Goal: Task Accomplishment & Management: Use online tool/utility

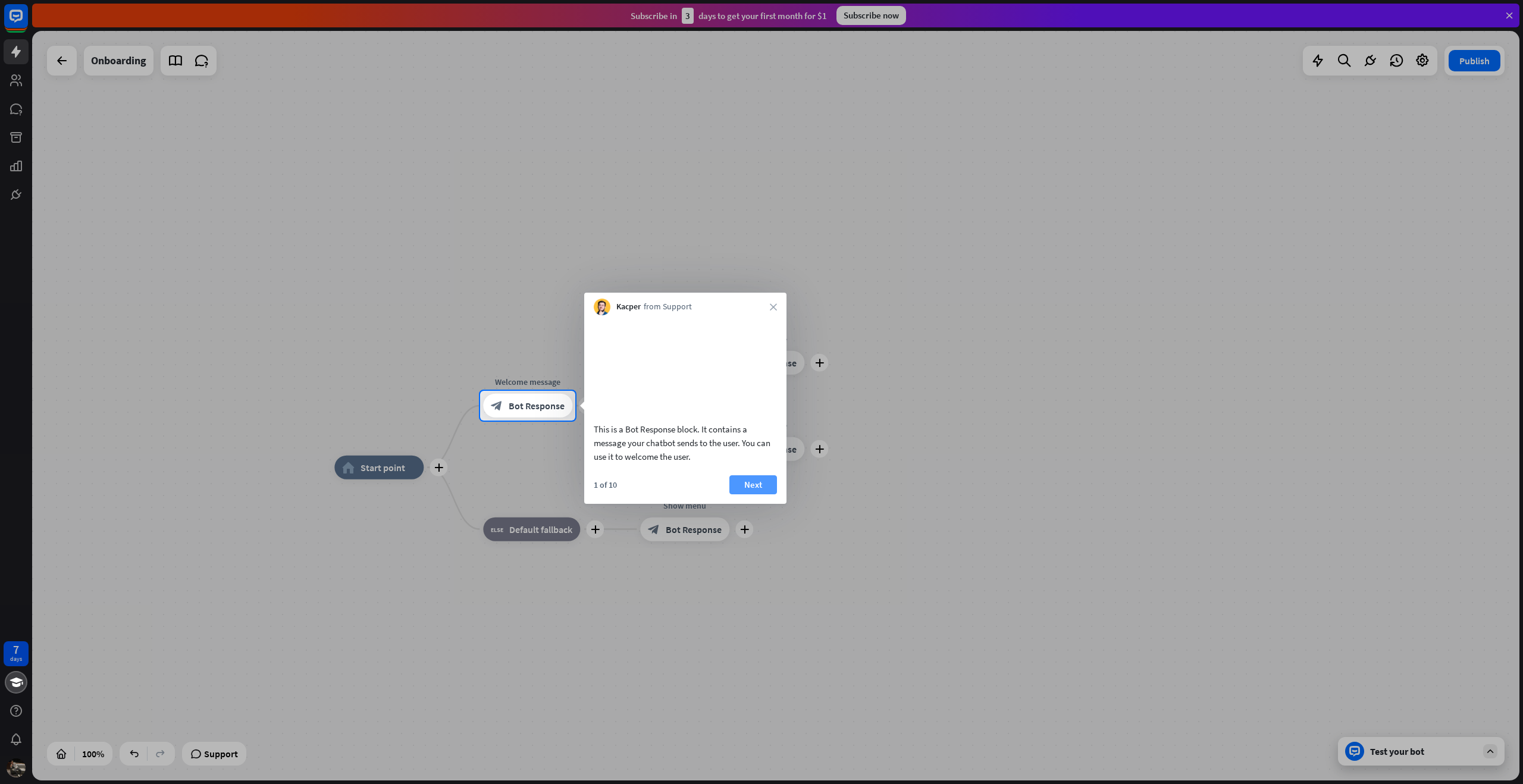
click at [760, 494] on button "Next" at bounding box center [753, 485] width 47 height 19
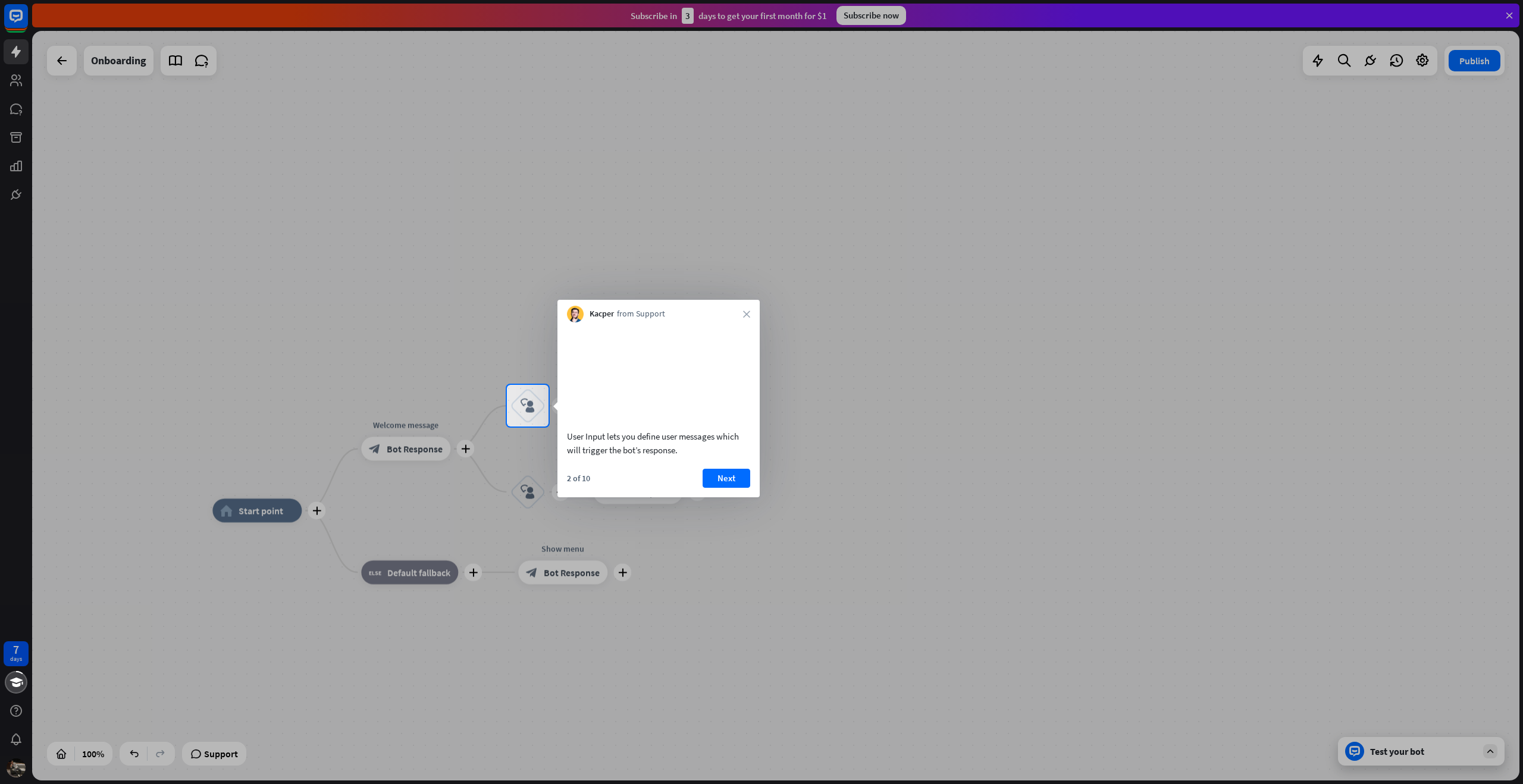
click at [725, 497] on div "2 of 10 Next" at bounding box center [659, 483] width 202 height 28
click at [732, 487] on button "Next" at bounding box center [726, 478] width 47 height 19
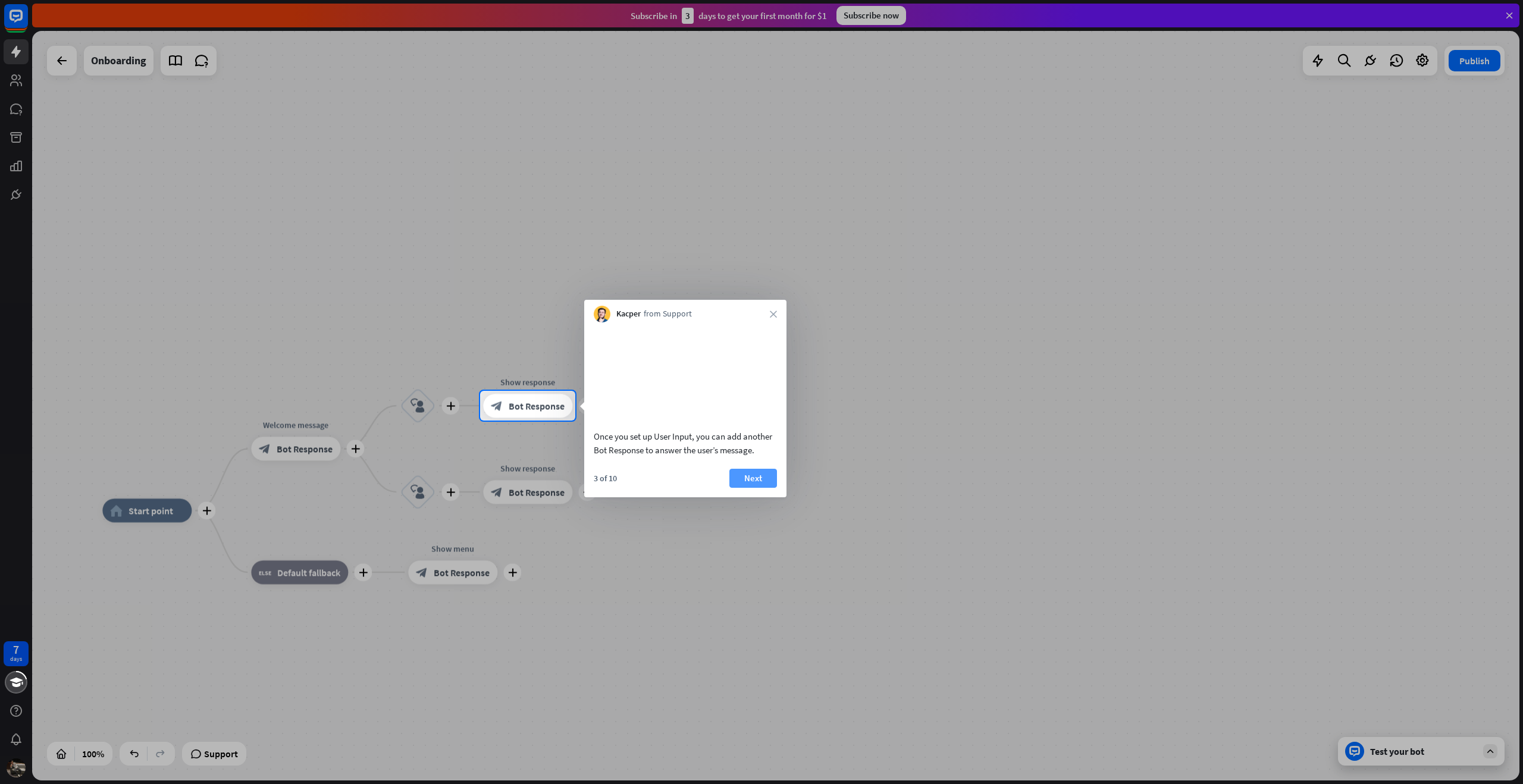
click at [741, 488] on button "Next" at bounding box center [753, 478] width 47 height 19
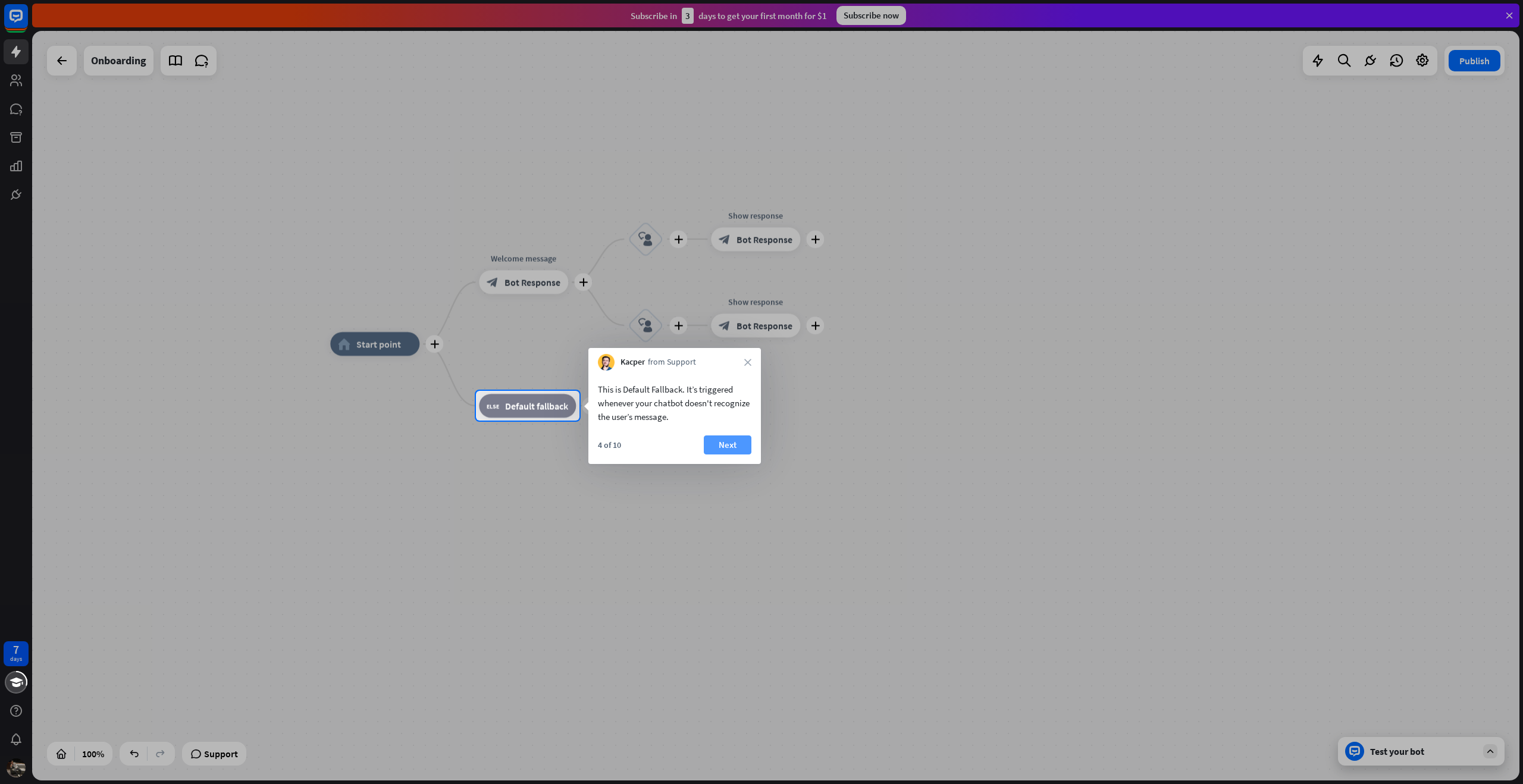
click at [732, 445] on button "Next" at bounding box center [727, 445] width 47 height 19
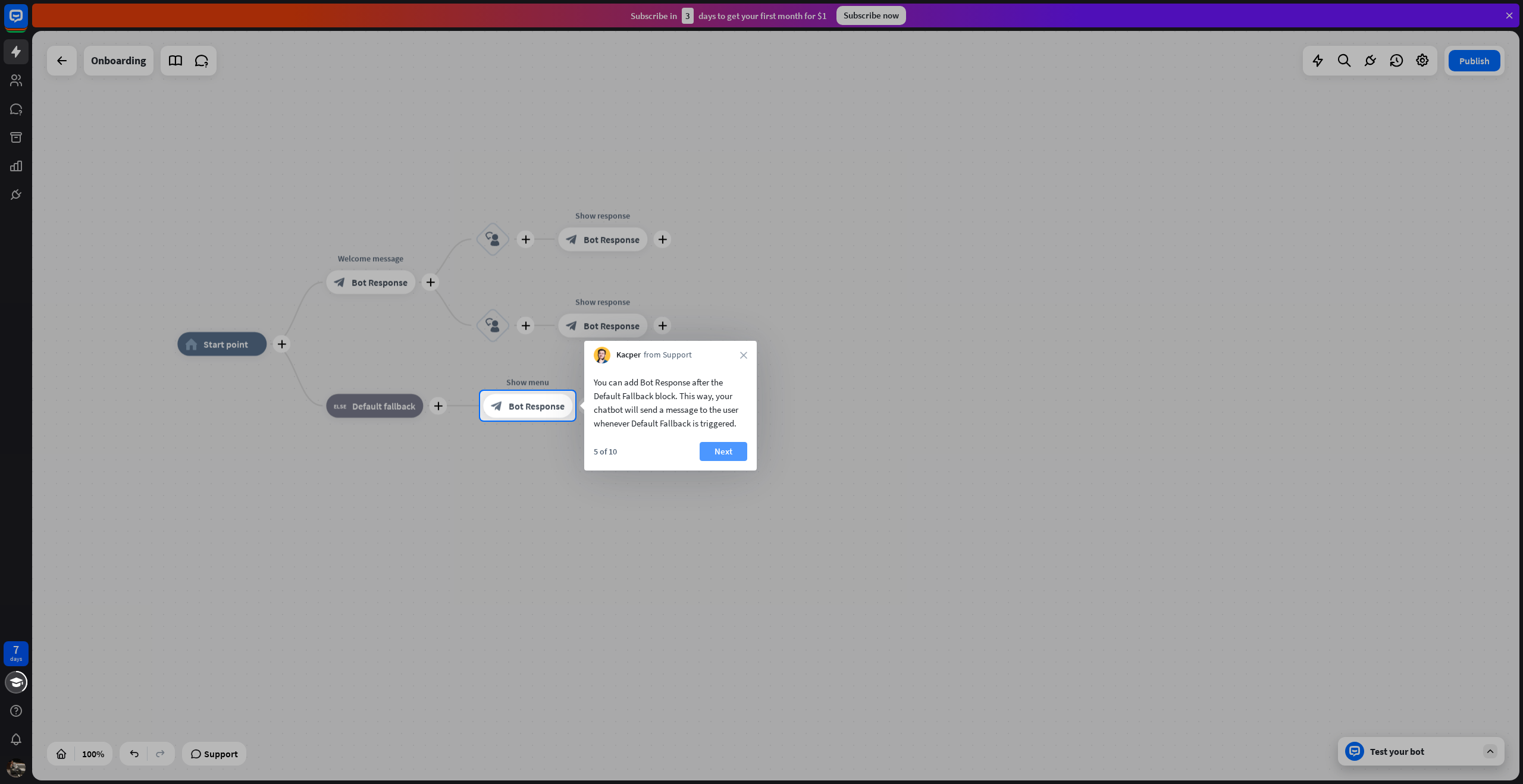
click at [719, 446] on button "Next" at bounding box center [723, 451] width 47 height 19
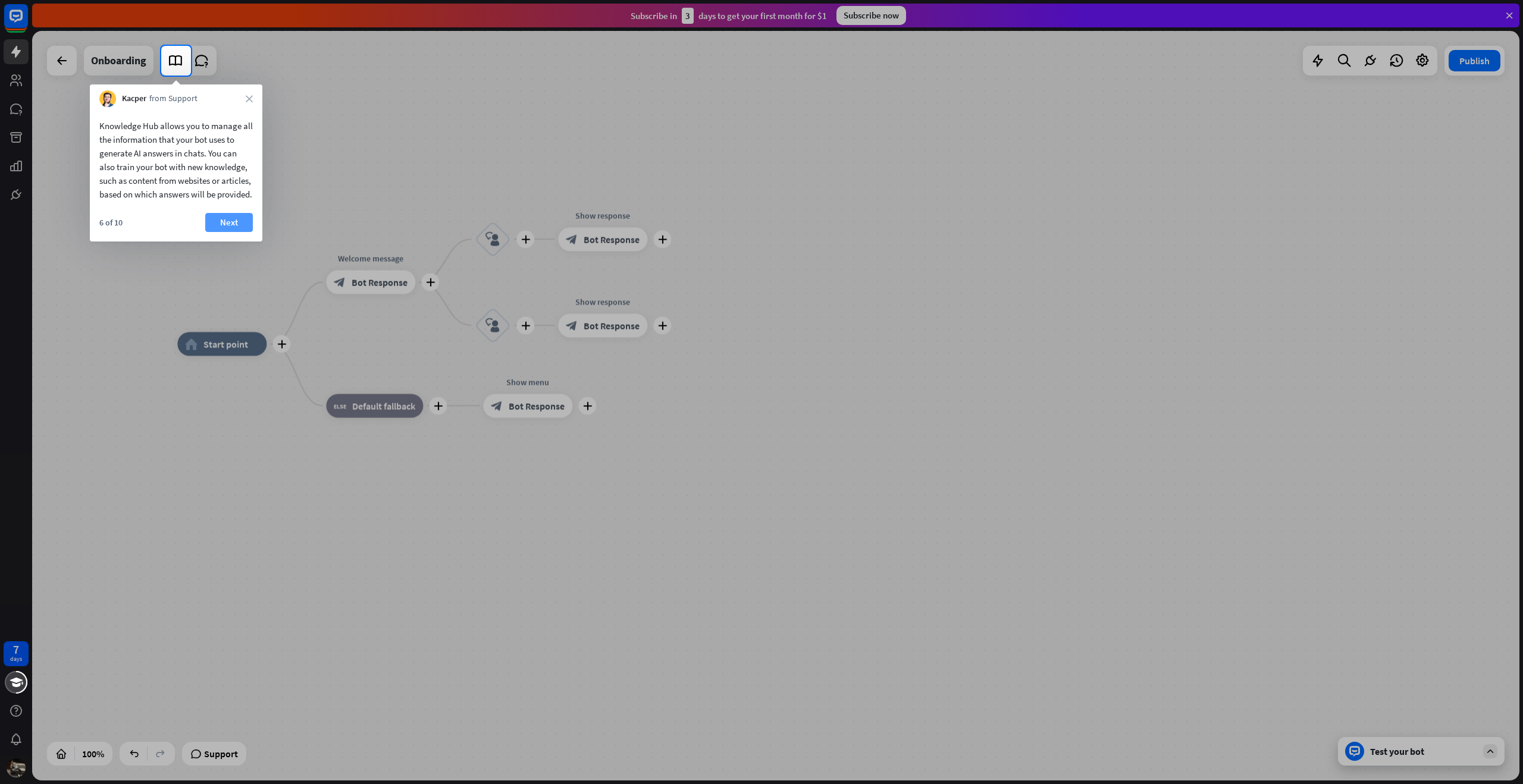
click at [242, 232] on button "Next" at bounding box center [229, 223] width 47 height 19
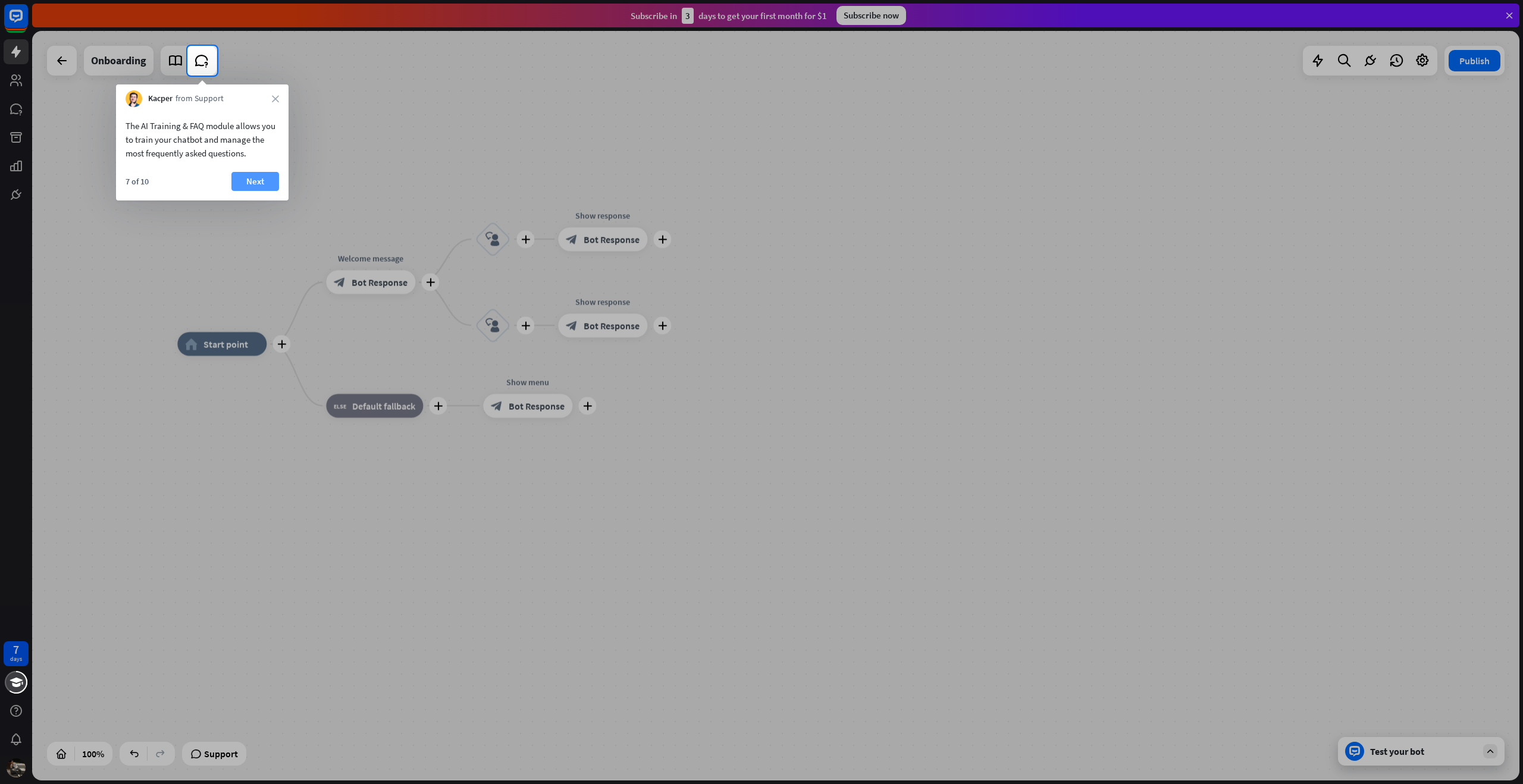
click at [254, 177] on button "Next" at bounding box center [255, 181] width 47 height 19
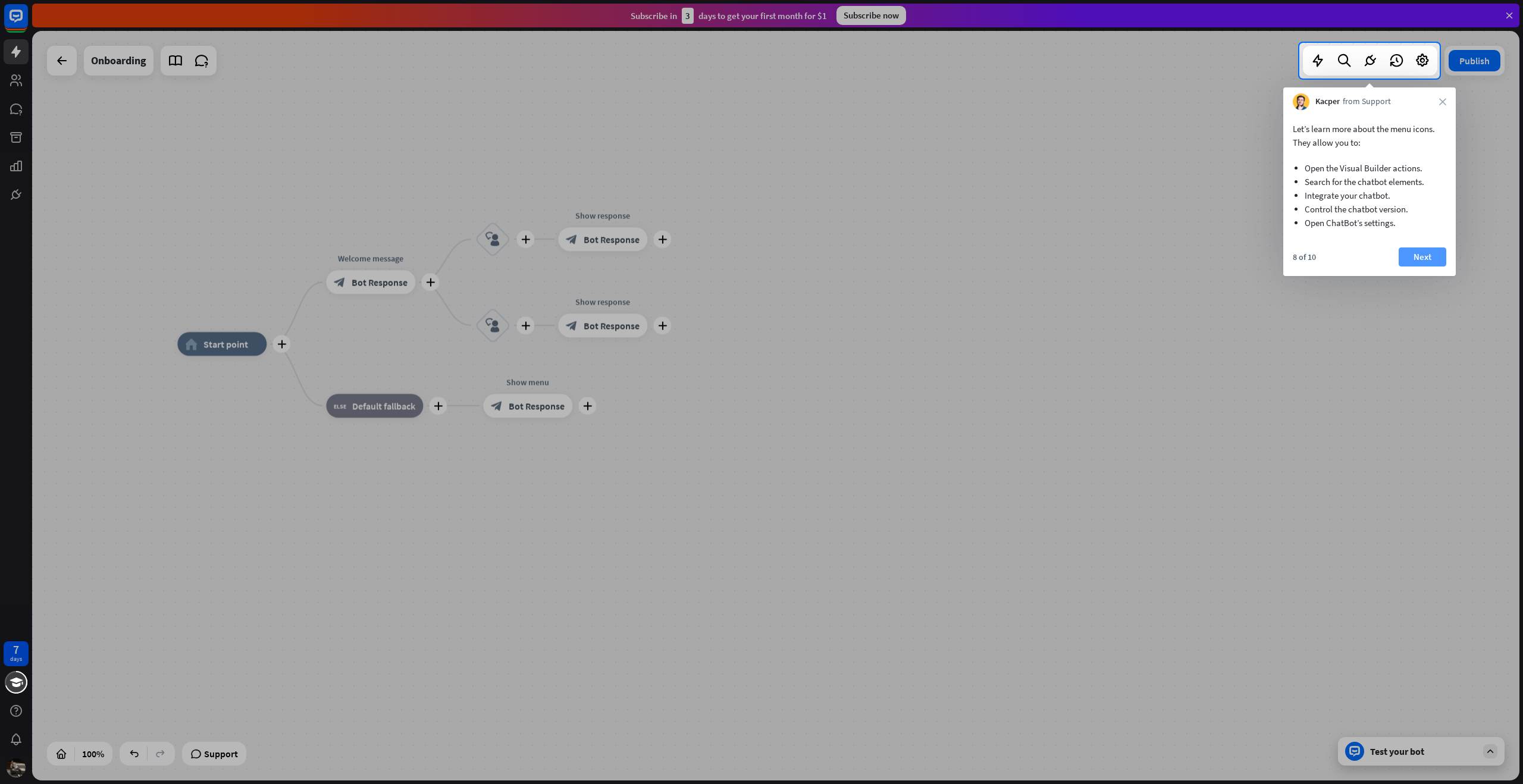
click at [1430, 259] on button "Next" at bounding box center [1423, 257] width 47 height 19
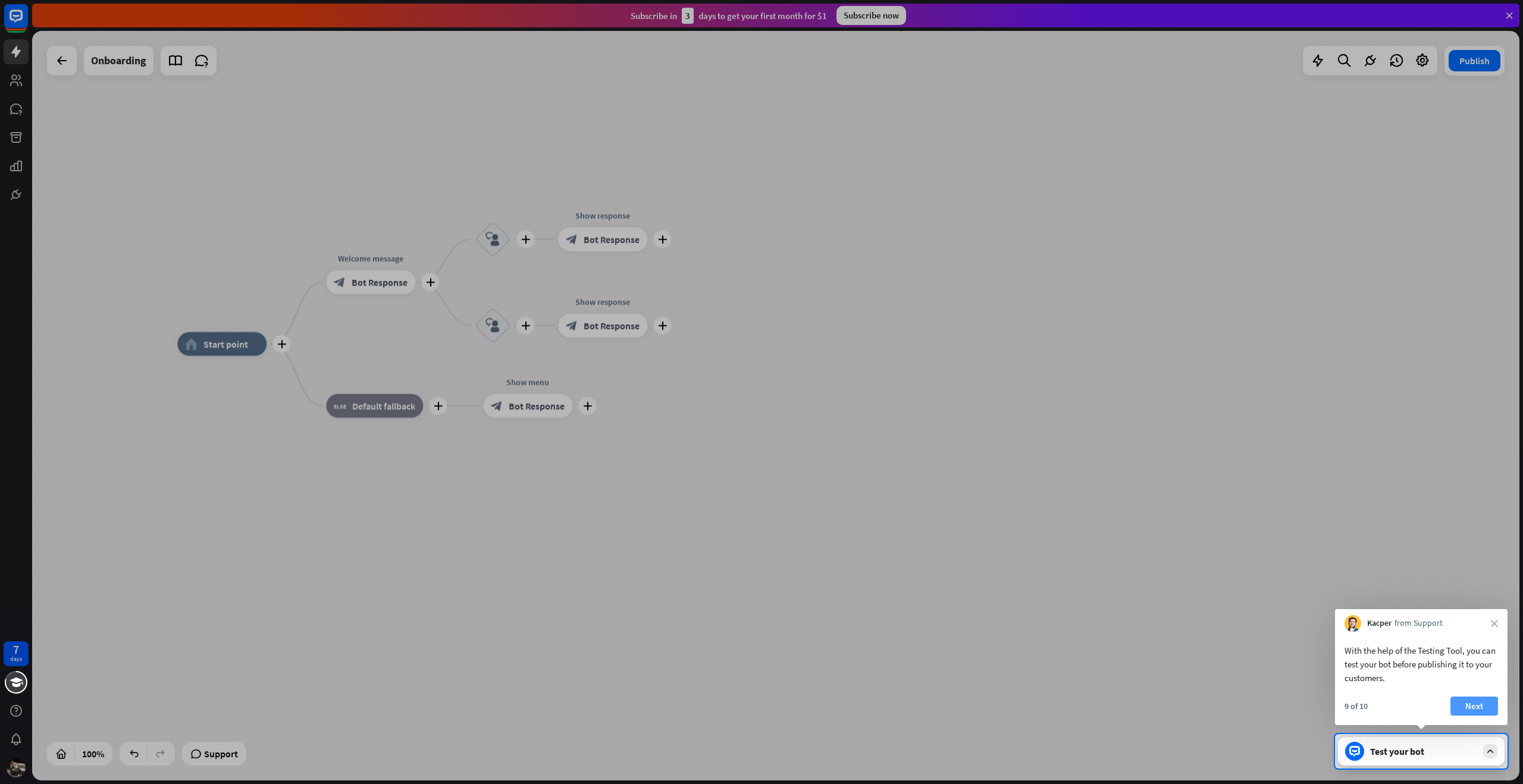
click at [1491, 708] on button "Next" at bounding box center [1474, 706] width 47 height 19
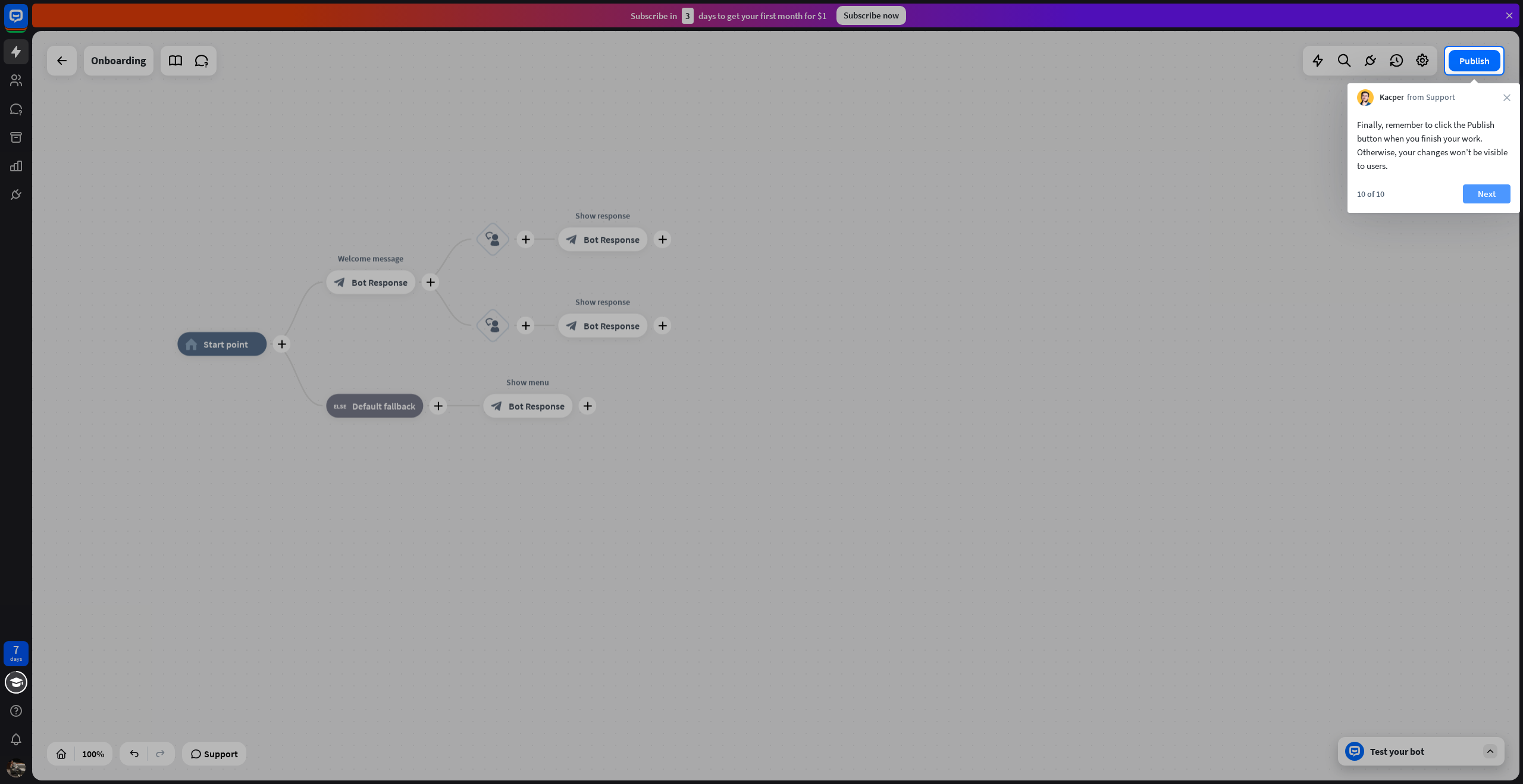
click at [1483, 184] on button "Next" at bounding box center [1487, 194] width 47 height 19
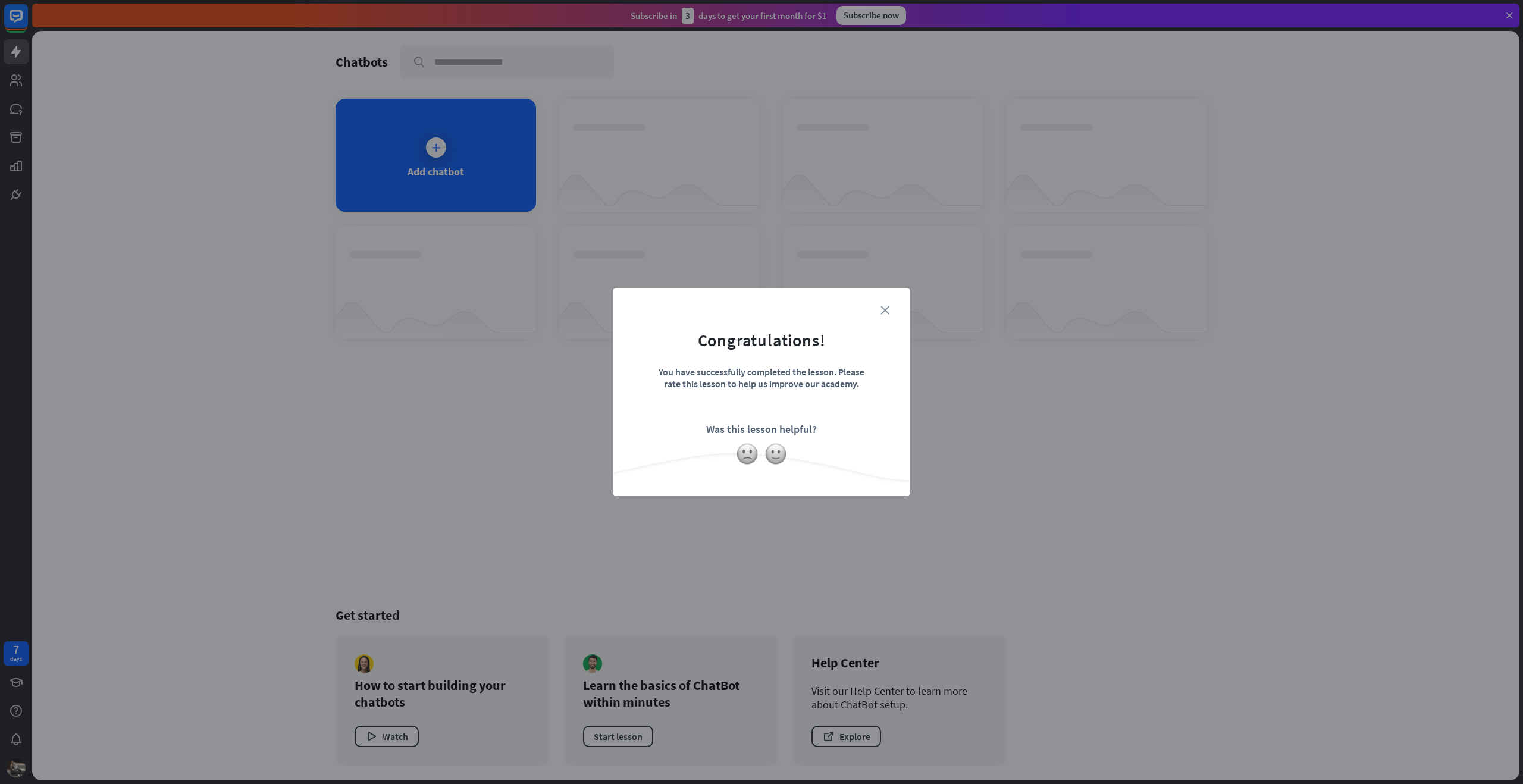
click at [887, 310] on icon "close" at bounding box center [885, 310] width 9 height 9
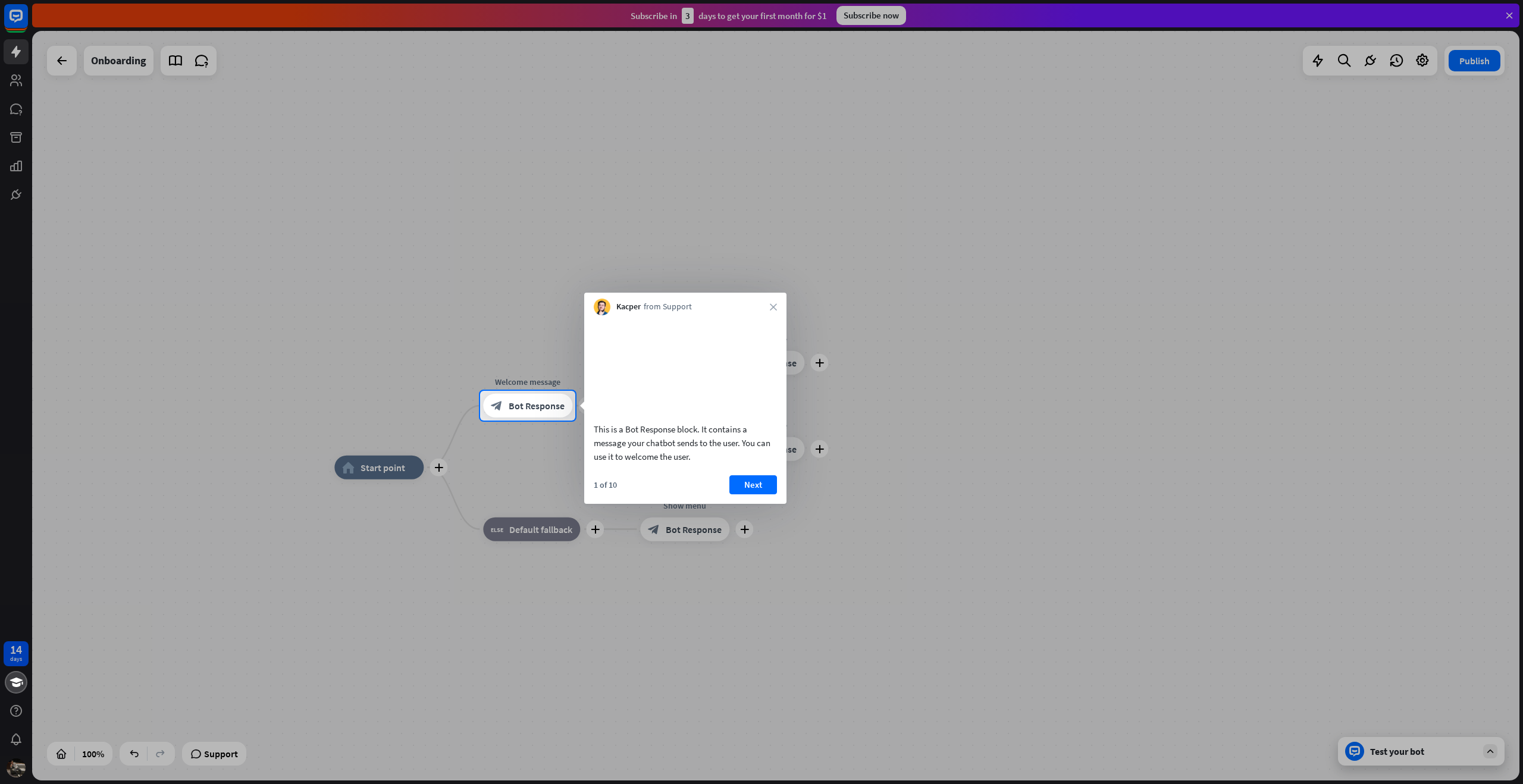
click at [772, 300] on div "Kacper from Support close" at bounding box center [686, 304] width 202 height 23
click at [772, 312] on div "Kacper from Support close" at bounding box center [686, 304] width 202 height 23
click at [765, 494] on button "Next" at bounding box center [753, 485] width 47 height 19
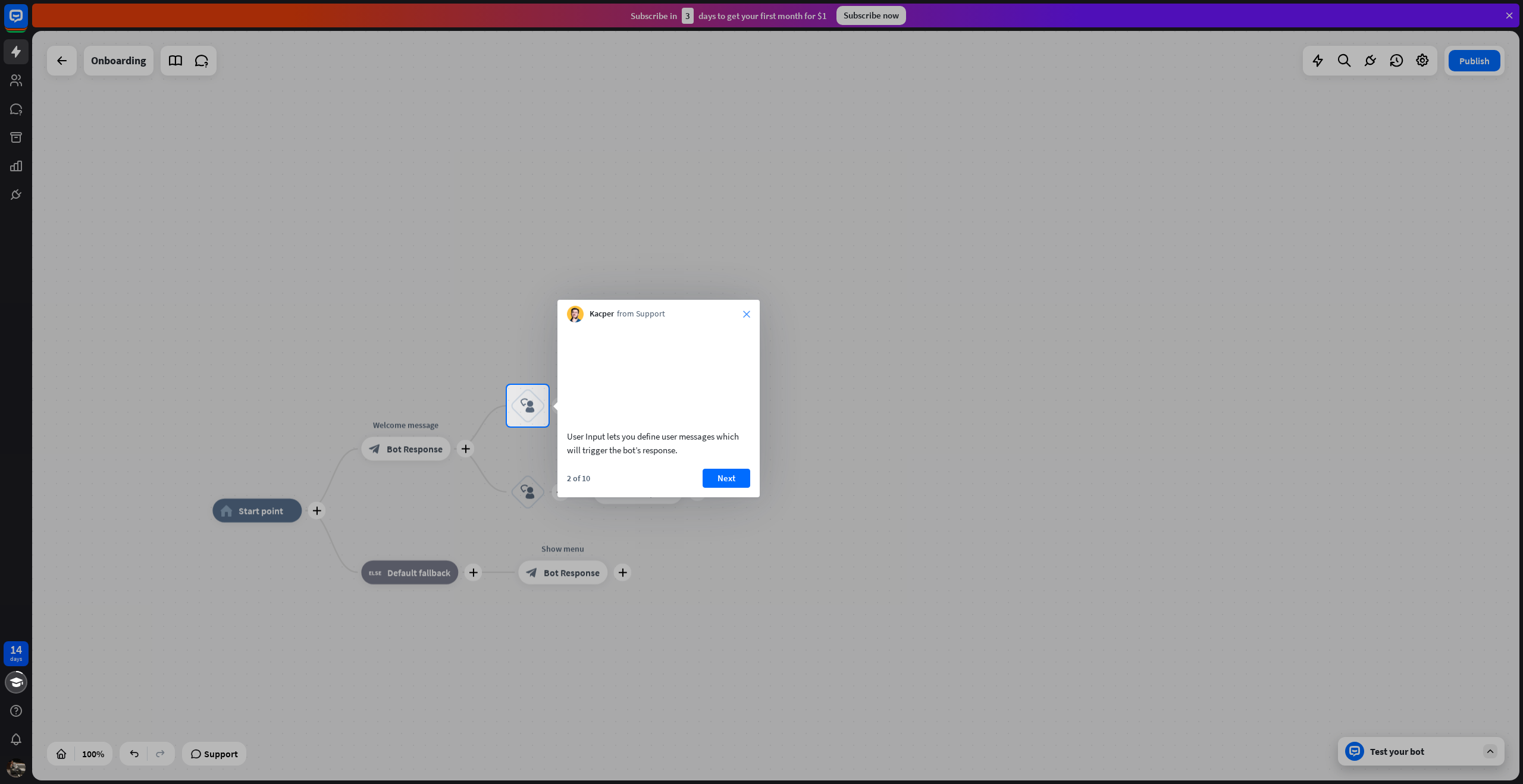
click at [745, 312] on icon "close" at bounding box center [747, 314] width 7 height 7
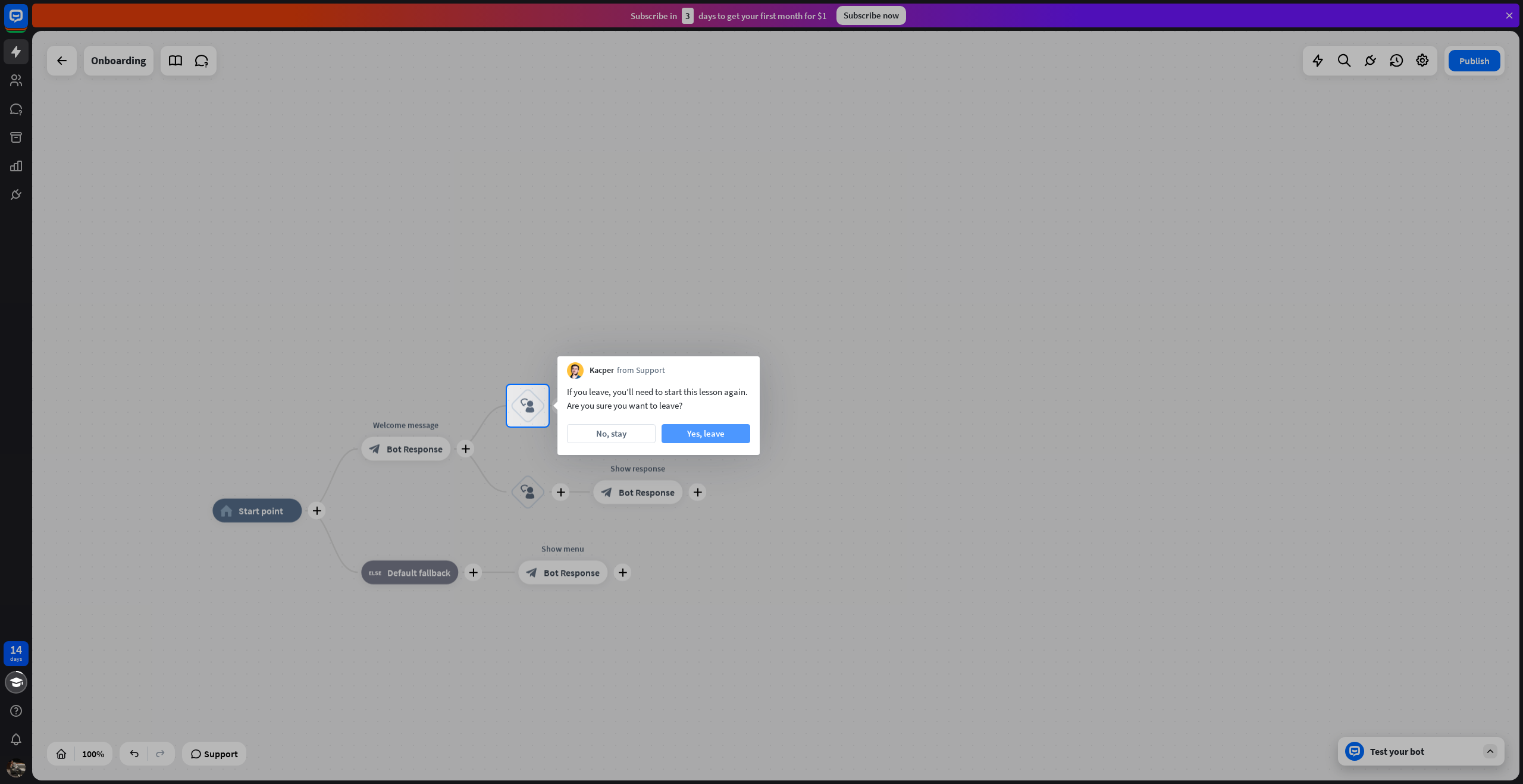
click at [684, 426] on button "Yes, leave" at bounding box center [706, 434] width 89 height 19
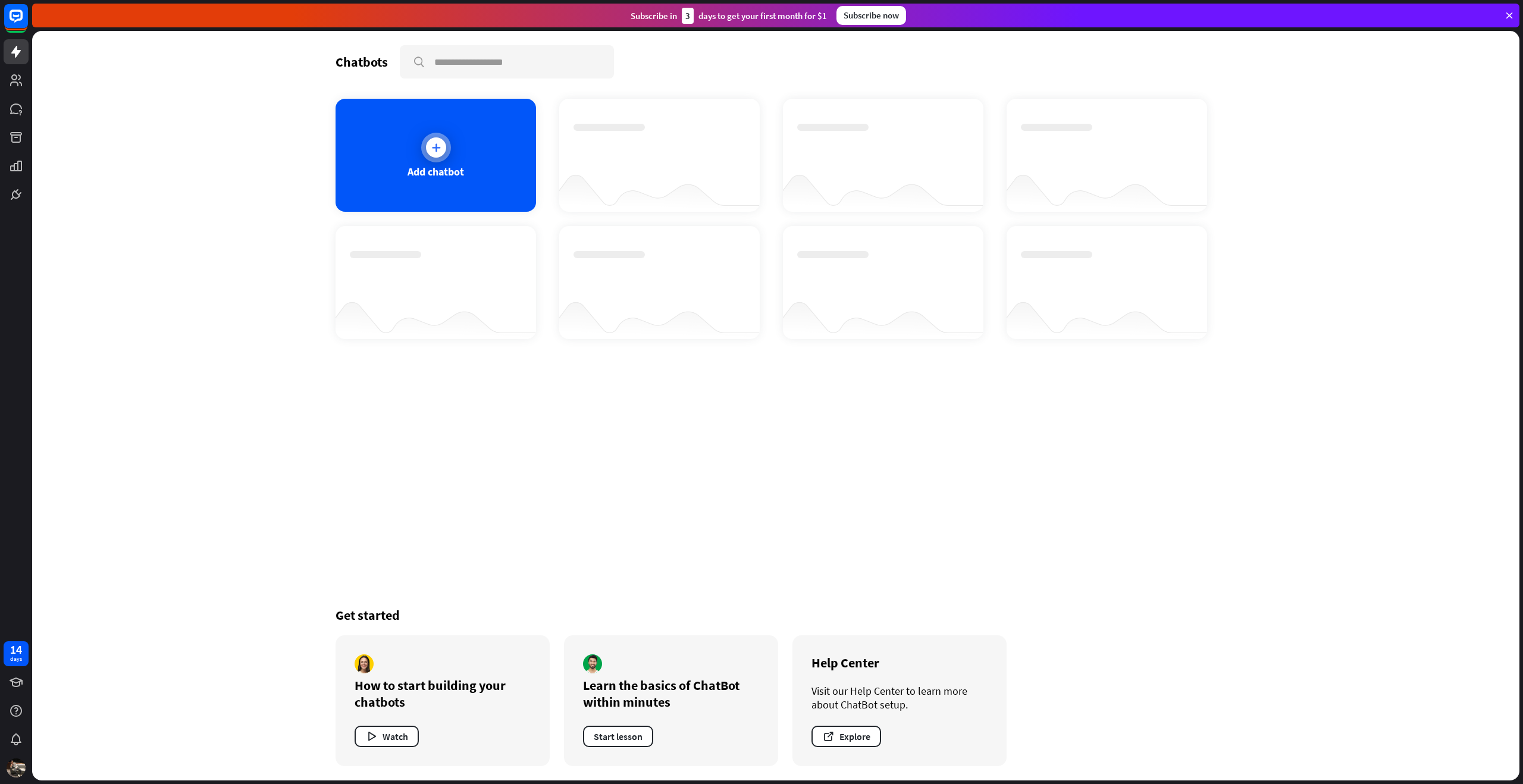
click at [454, 163] on div "Add chatbot" at bounding box center [435, 155] width 200 height 113
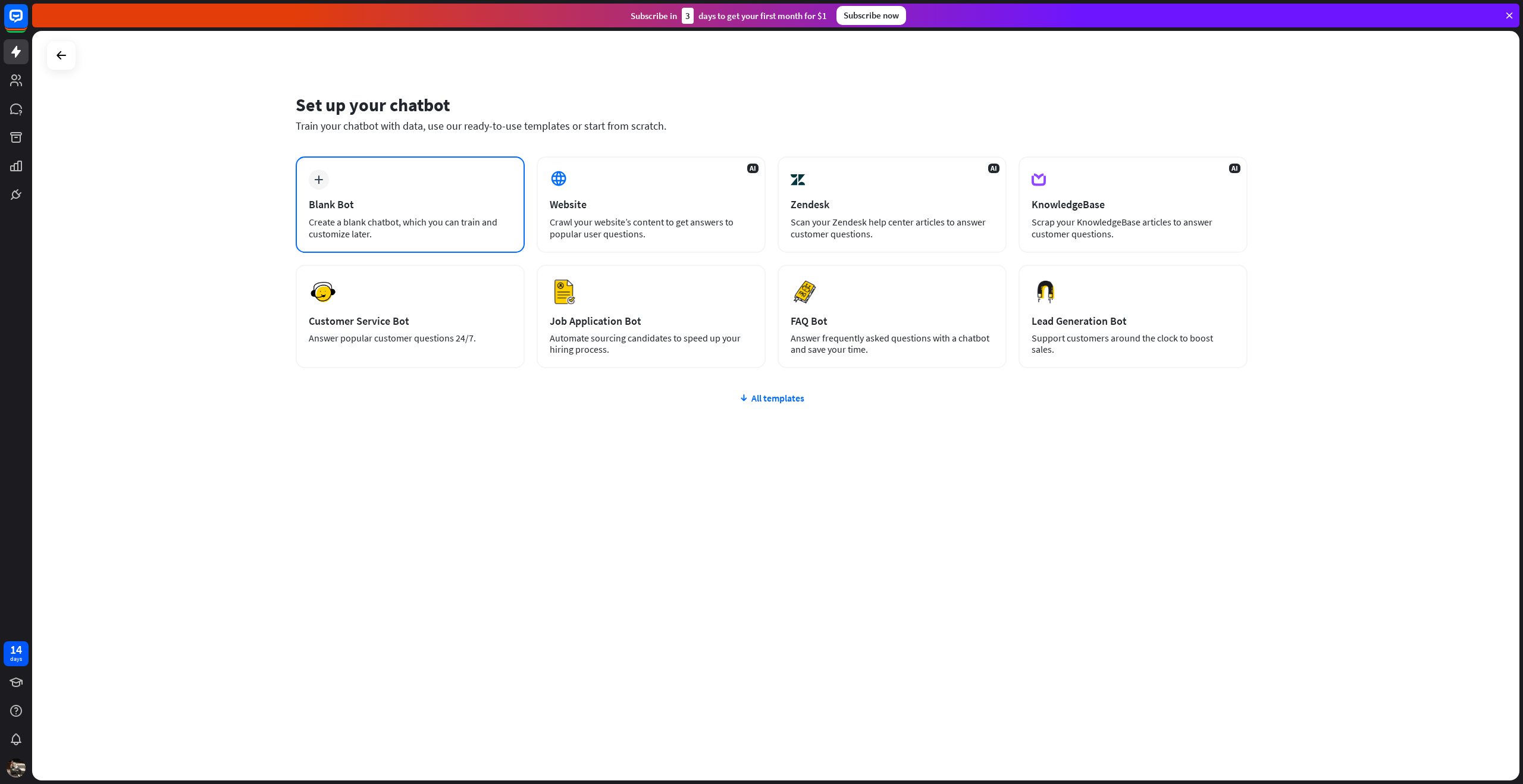
click at [387, 197] on div "plus Blank Bot Create a blank chatbot, which you can train and customize later." at bounding box center [410, 205] width 229 height 96
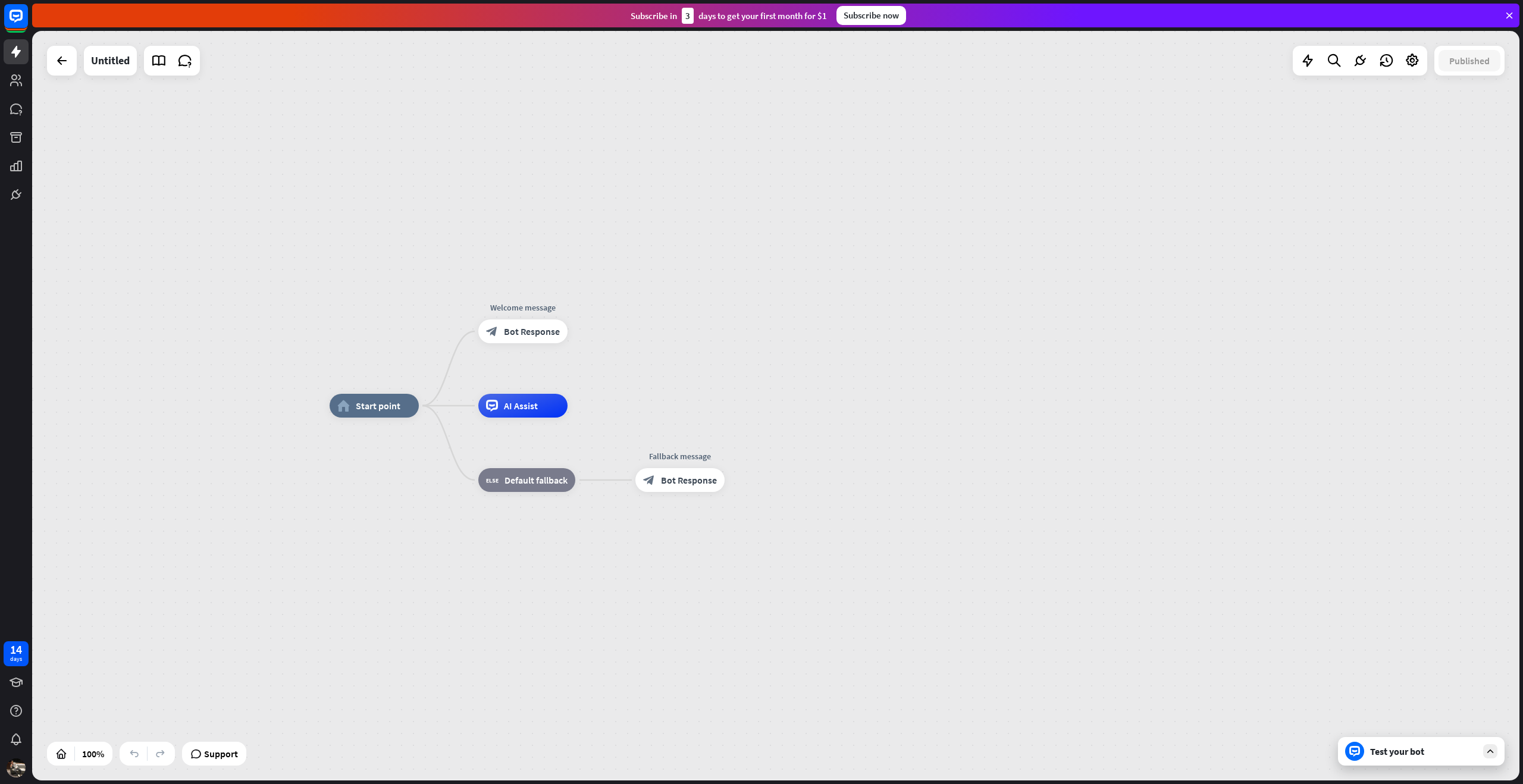
click at [1407, 761] on div "Test your bot" at bounding box center [1421, 751] width 167 height 28
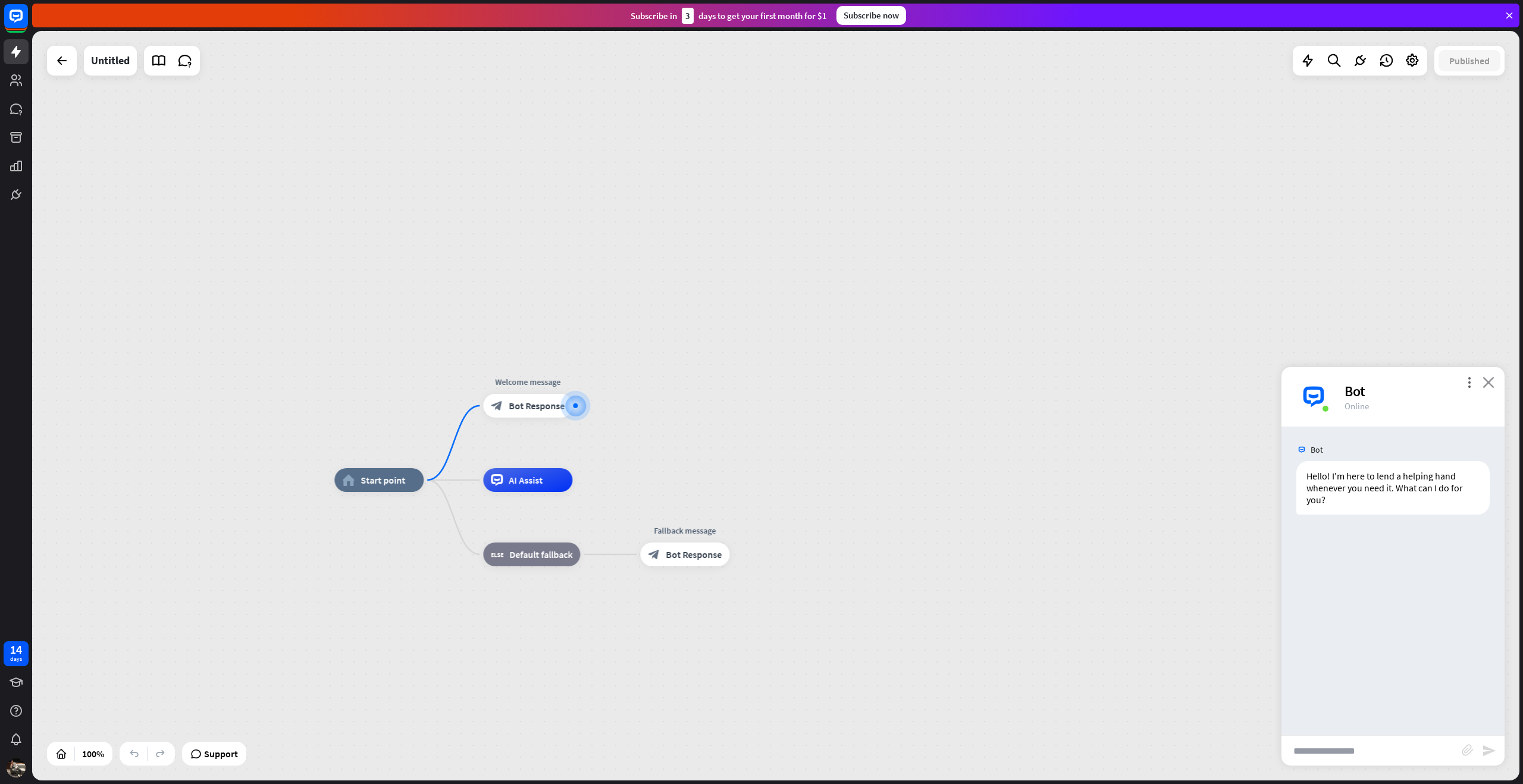
click at [1490, 377] on icon "close" at bounding box center [1489, 382] width 12 height 12
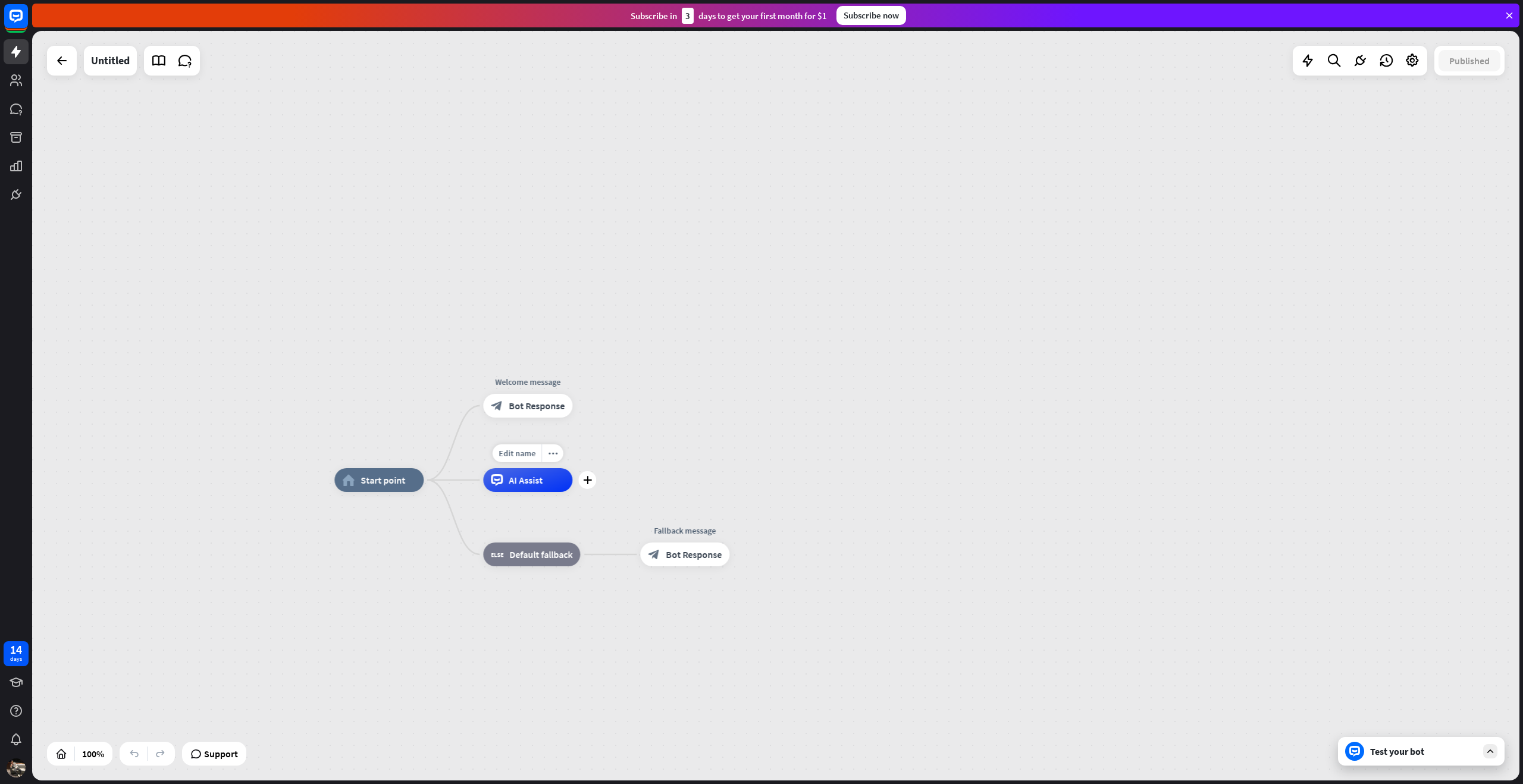
click at [542, 481] on div "AI Assist" at bounding box center [528, 480] width 90 height 24
click at [392, 162] on div "home_2 Start point Welcome message block_bot_response Bot Response AI Assist bl…" at bounding box center [775, 406] width 1487 height 750
click at [882, 21] on div "Subscribe now" at bounding box center [871, 15] width 70 height 19
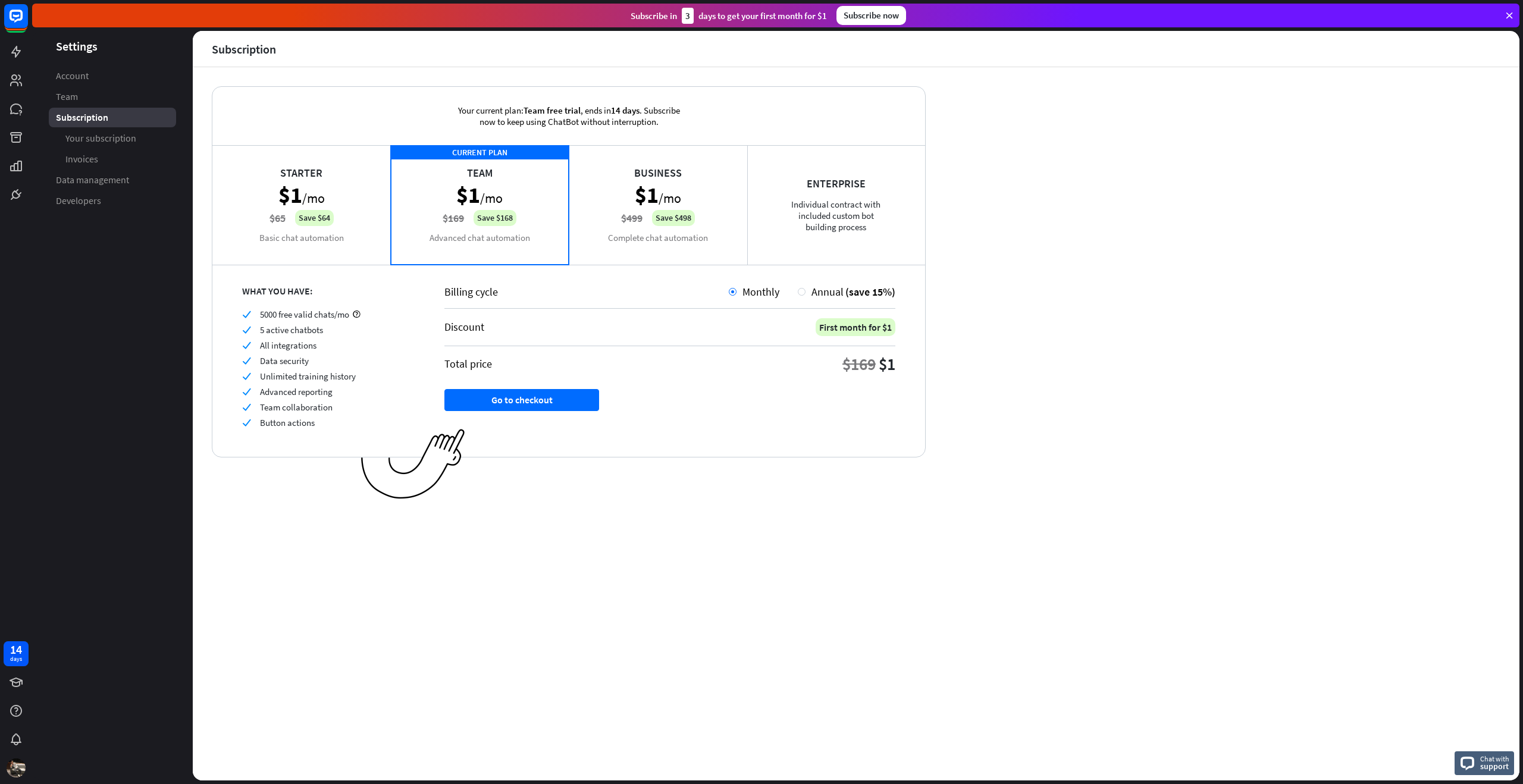
click at [356, 175] on div "Starter $1 /mo $65 Save $64 Basic chat automation" at bounding box center [301, 204] width 178 height 119
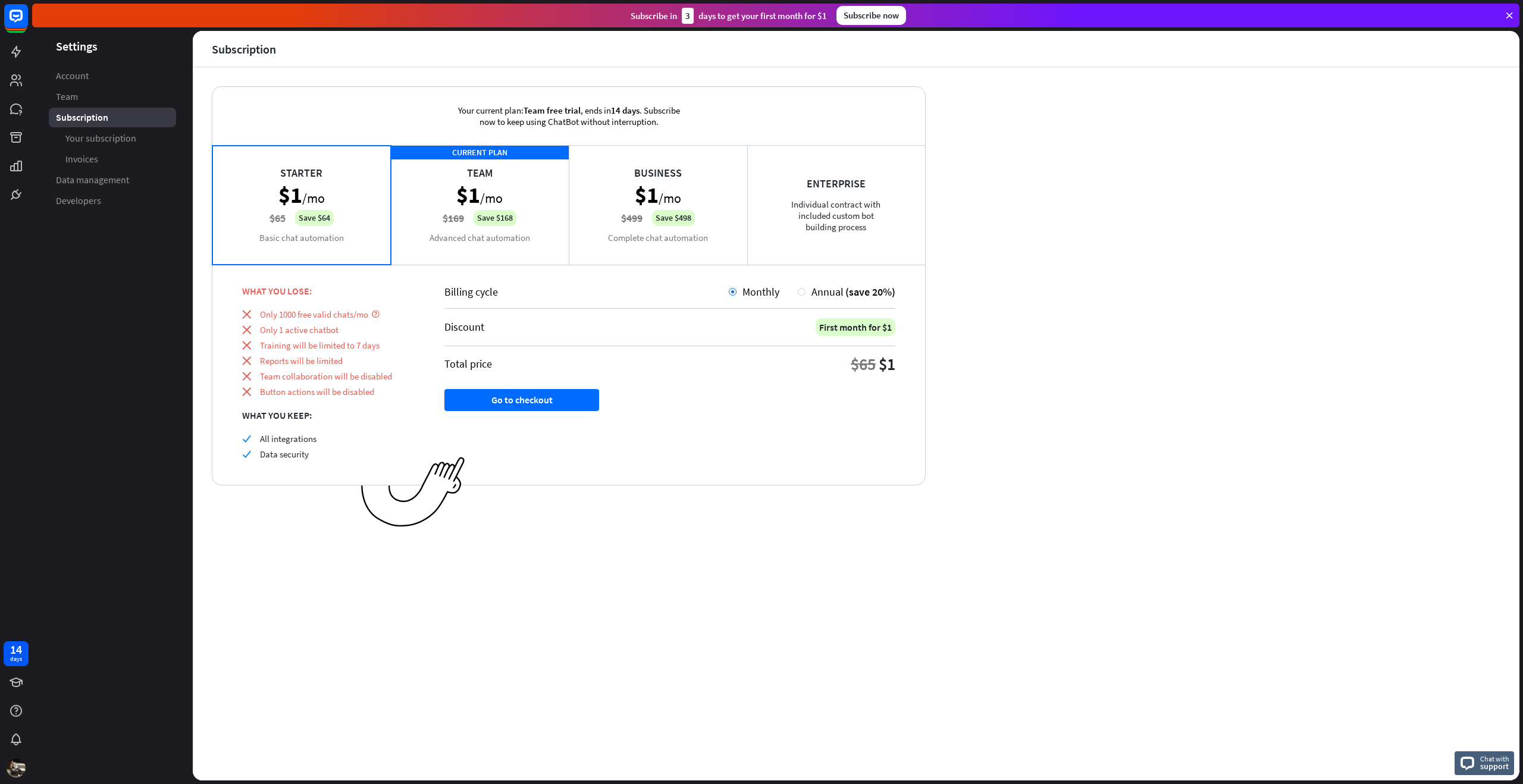
click at [471, 172] on div "CURRENT PLAN Team $1 /mo $169 Save $168 Advanced chat automation" at bounding box center [480, 204] width 178 height 119
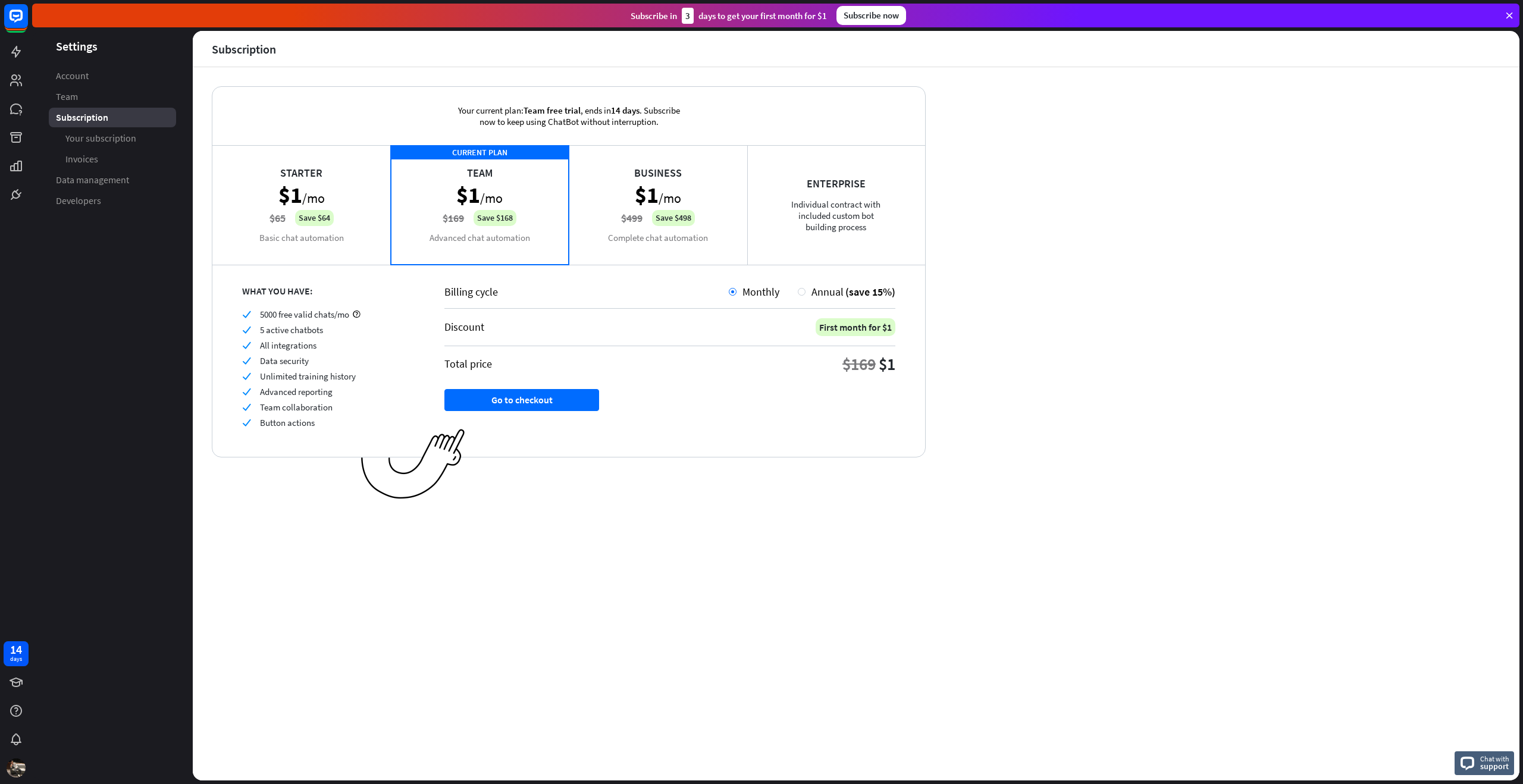
click at [374, 194] on div "Starter $1 /mo $65 Save $64 Basic chat automation" at bounding box center [301, 204] width 178 height 119
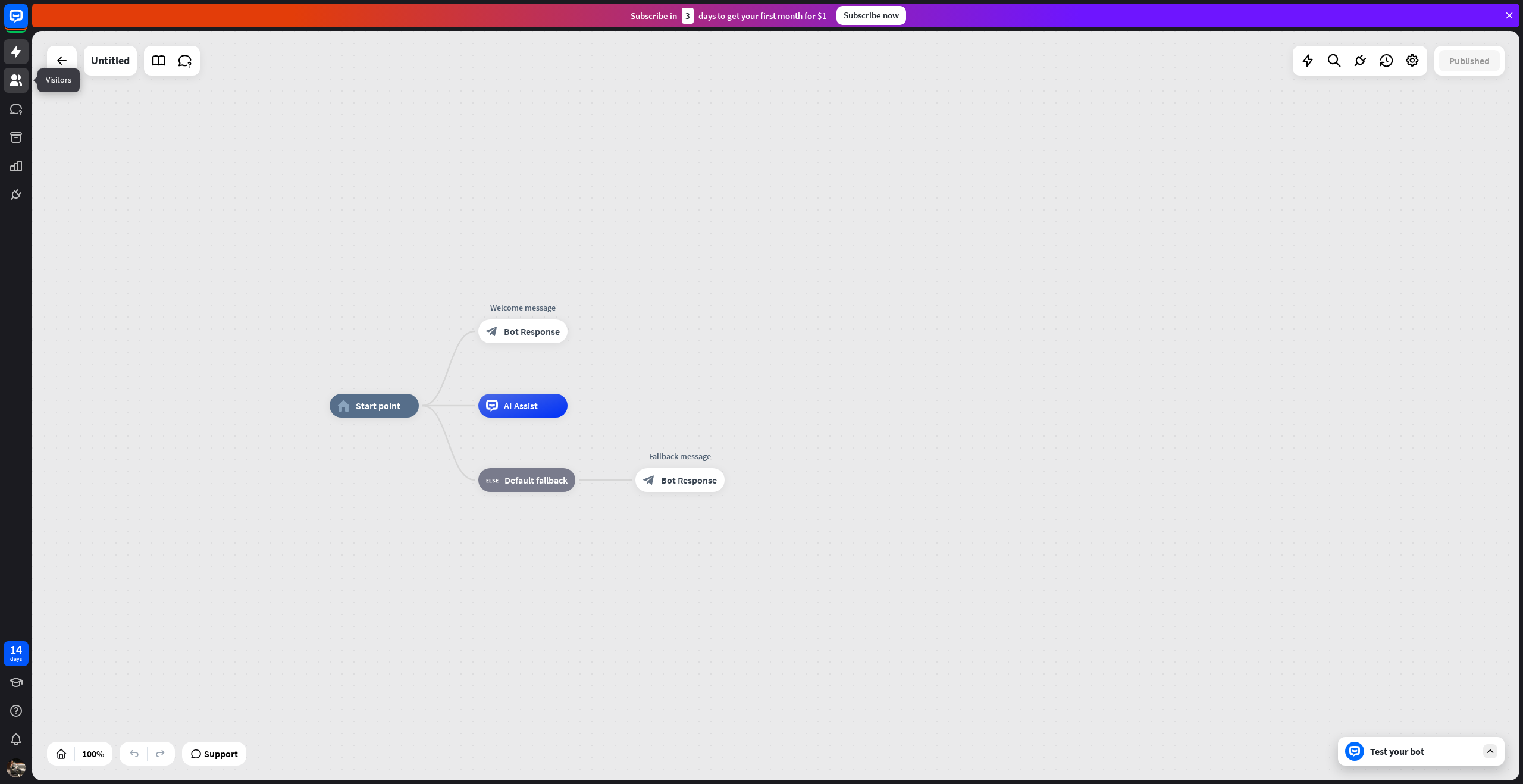
click at [12, 76] on icon at bounding box center [16, 81] width 15 height 15
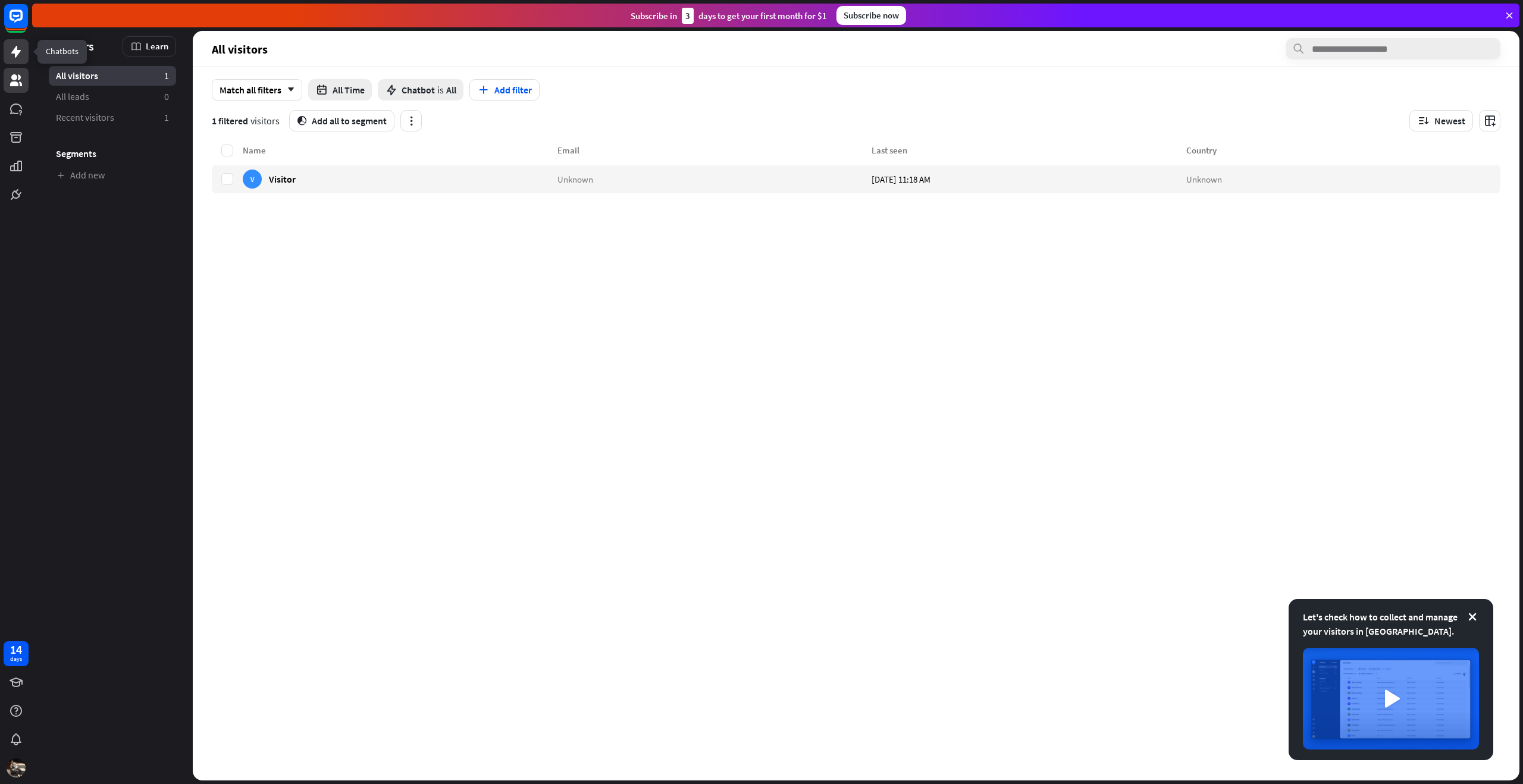
click at [12, 53] on icon at bounding box center [16, 52] width 9 height 12
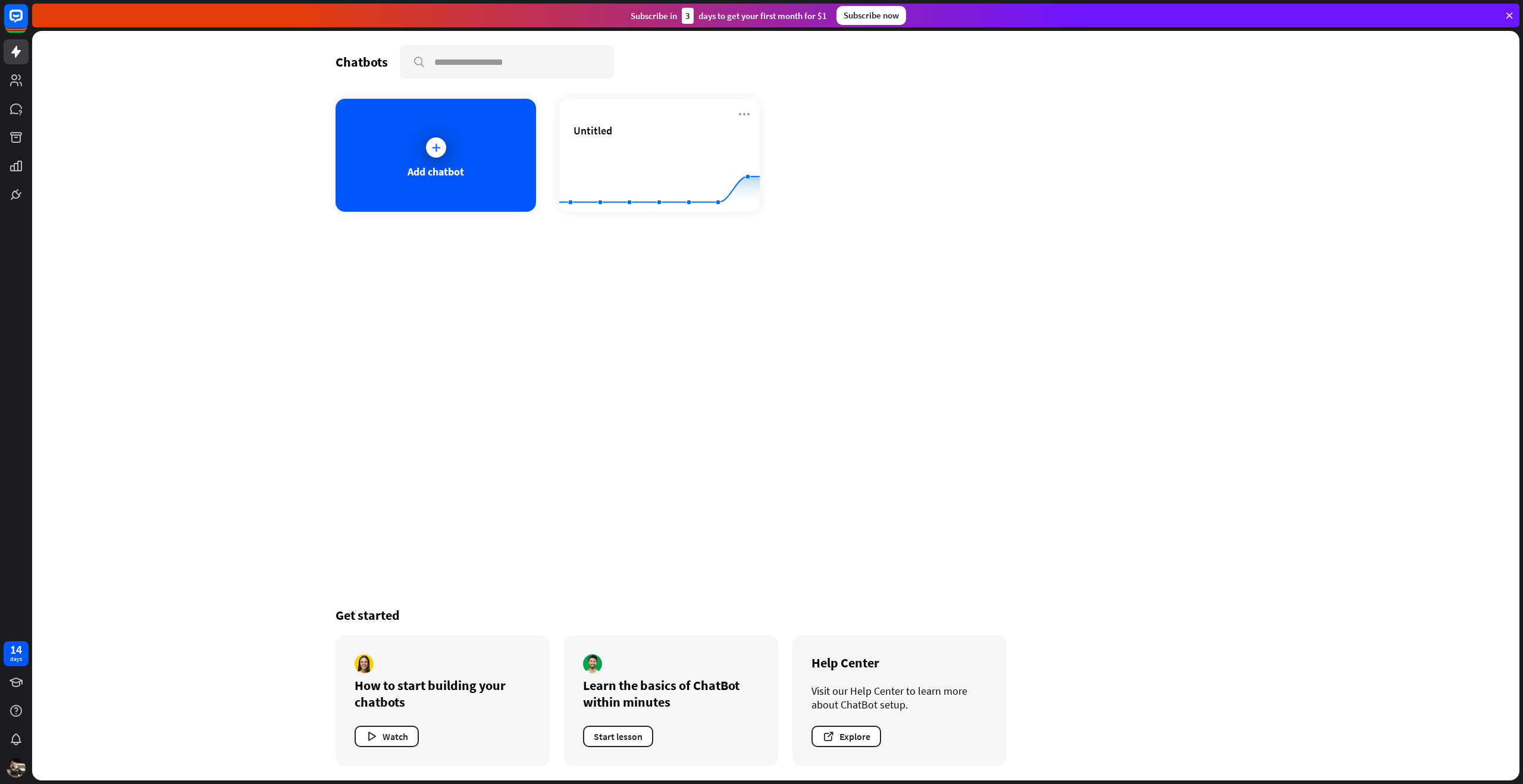
click at [12, 2] on div at bounding box center [16, 103] width 32 height 207
click at [13, 18] on rect at bounding box center [16, 16] width 26 height 26
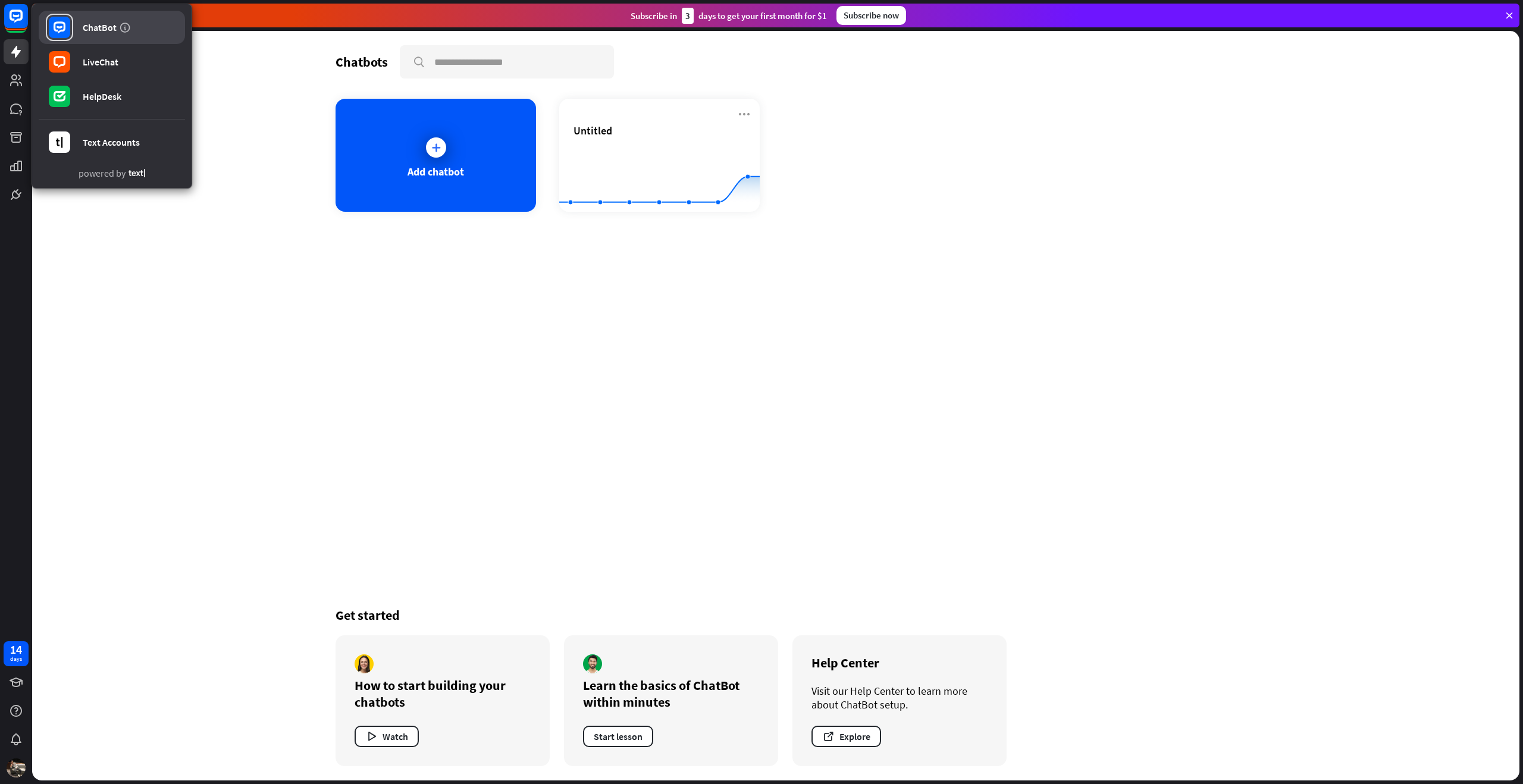
click at [56, 31] on icon at bounding box center [60, 27] width 12 height 12
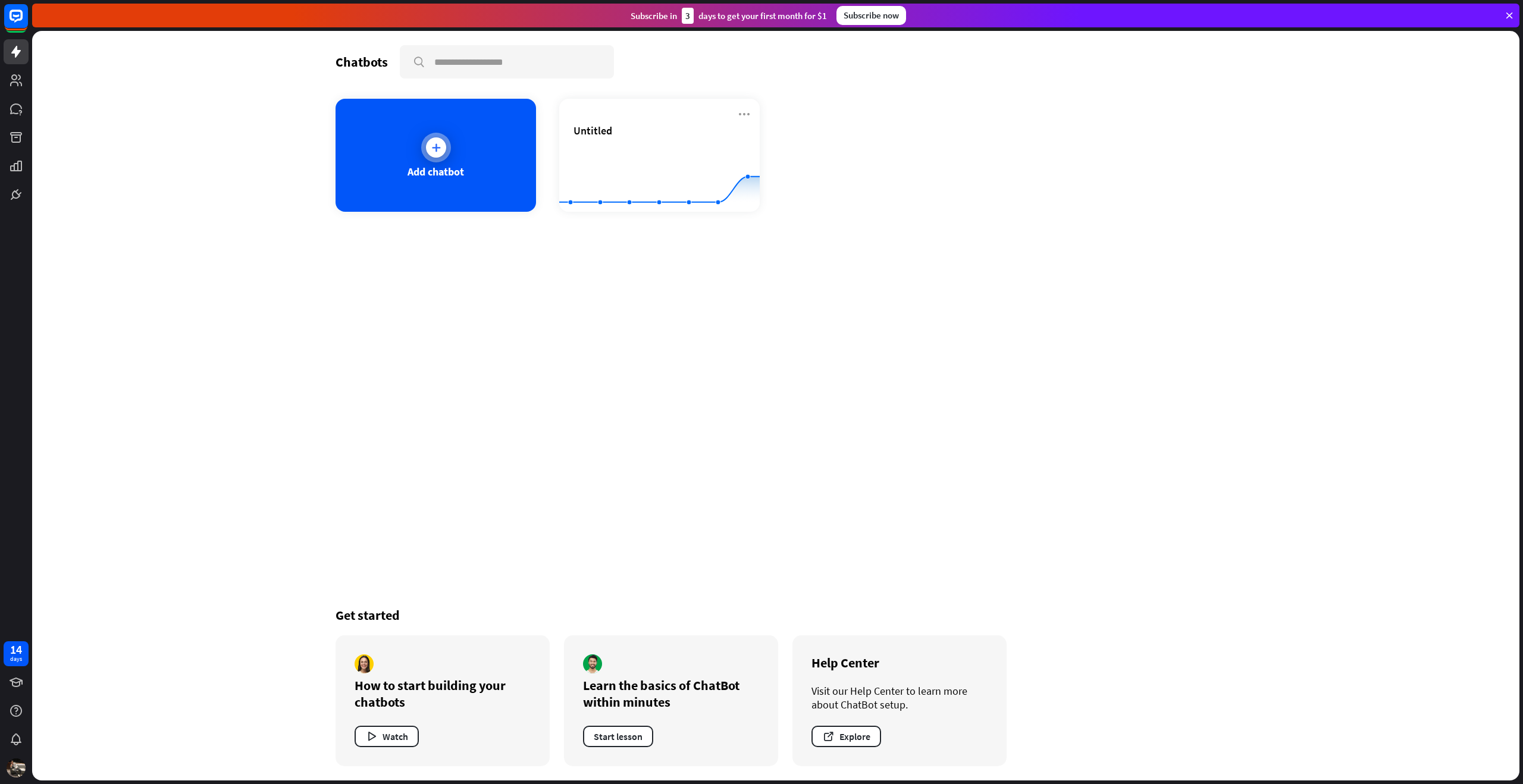
click at [441, 142] on div at bounding box center [436, 148] width 20 height 20
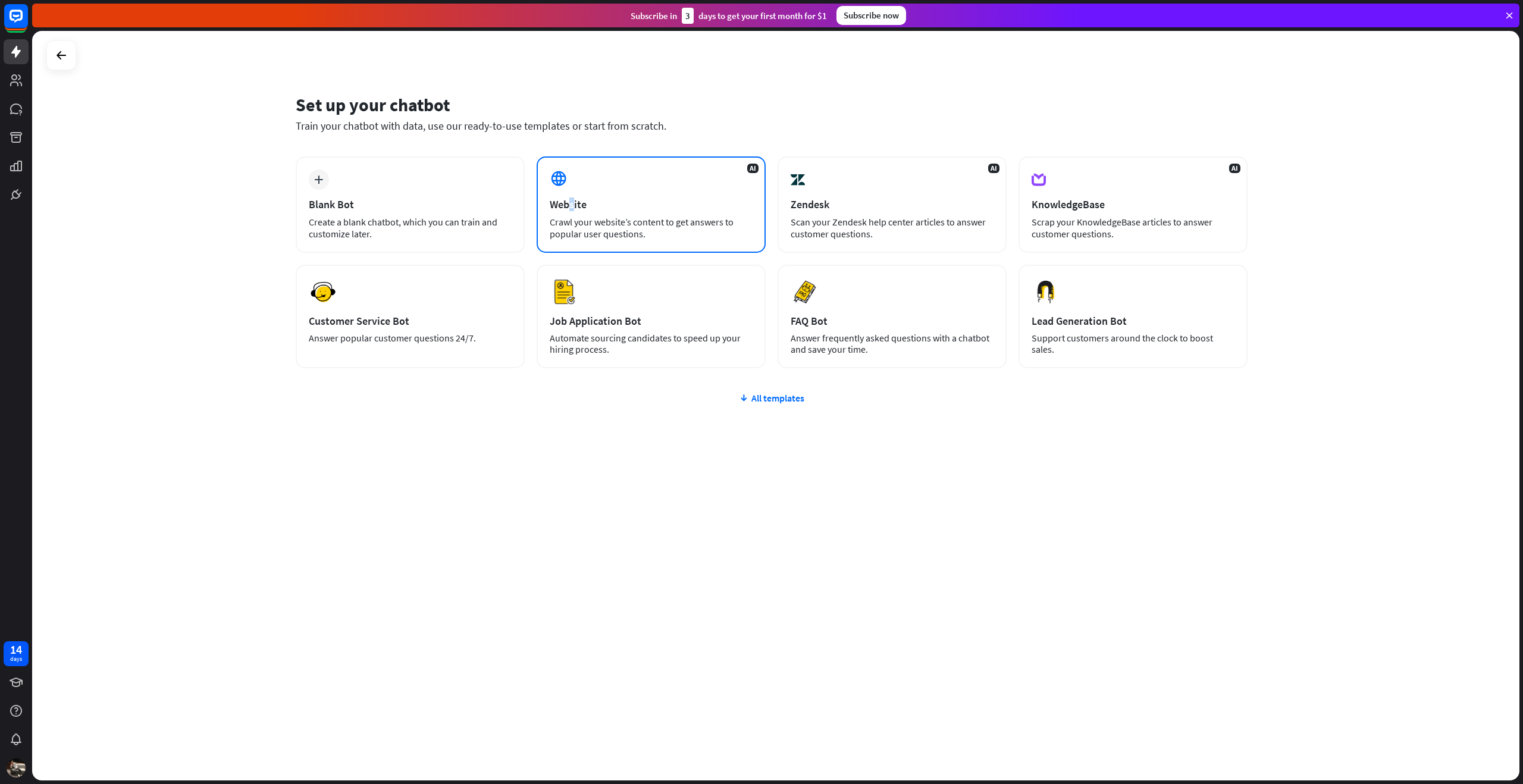
click at [576, 203] on div "Website" at bounding box center [651, 204] width 203 height 14
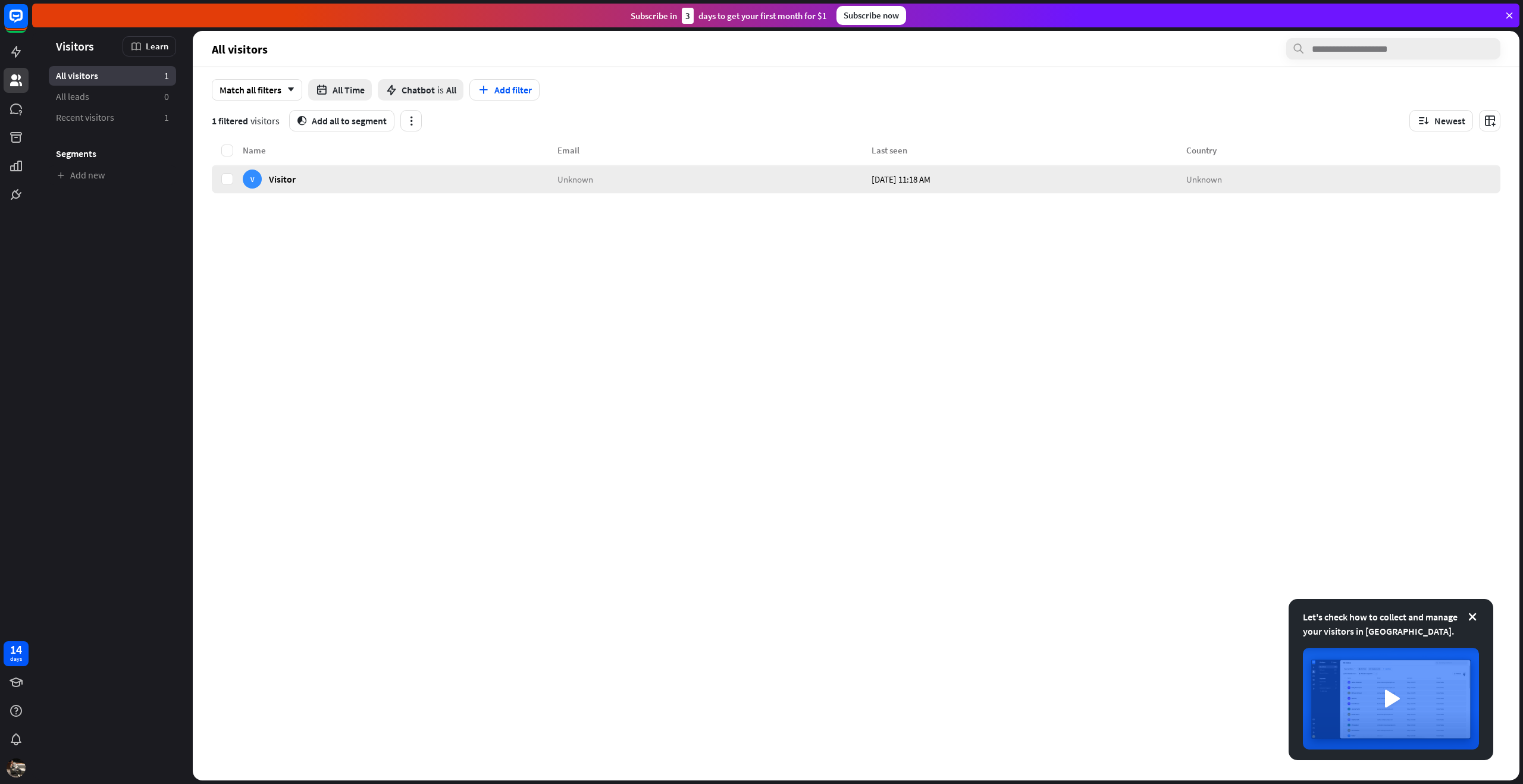
click at [1275, 174] on div "Unknown" at bounding box center [1344, 178] width 315 height 28
click at [230, 178] on label at bounding box center [227, 179] width 12 height 12
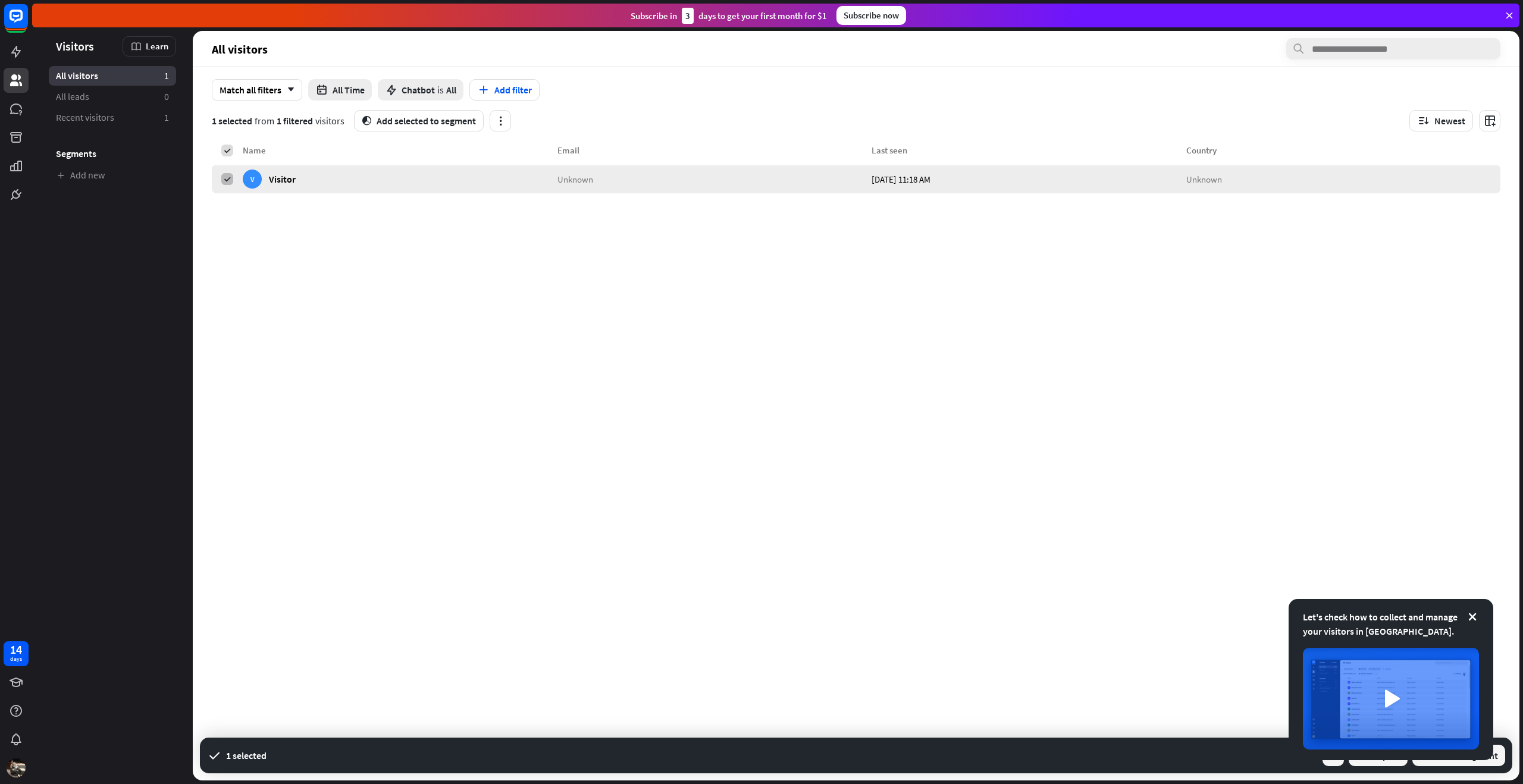
click at [226, 178] on icon at bounding box center [227, 178] width 8 height 8
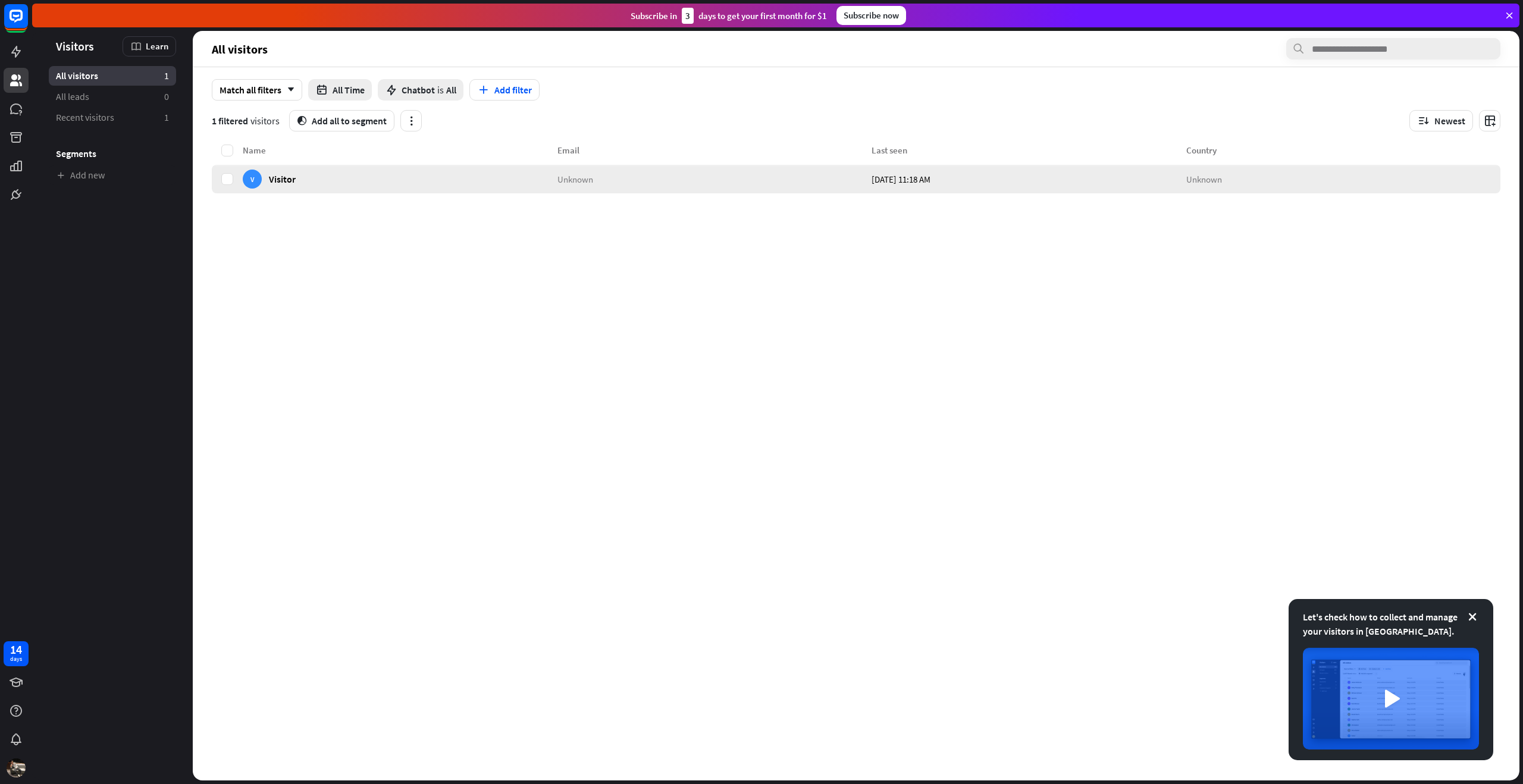
click at [349, 181] on div "V Visitor" at bounding box center [400, 178] width 315 height 28
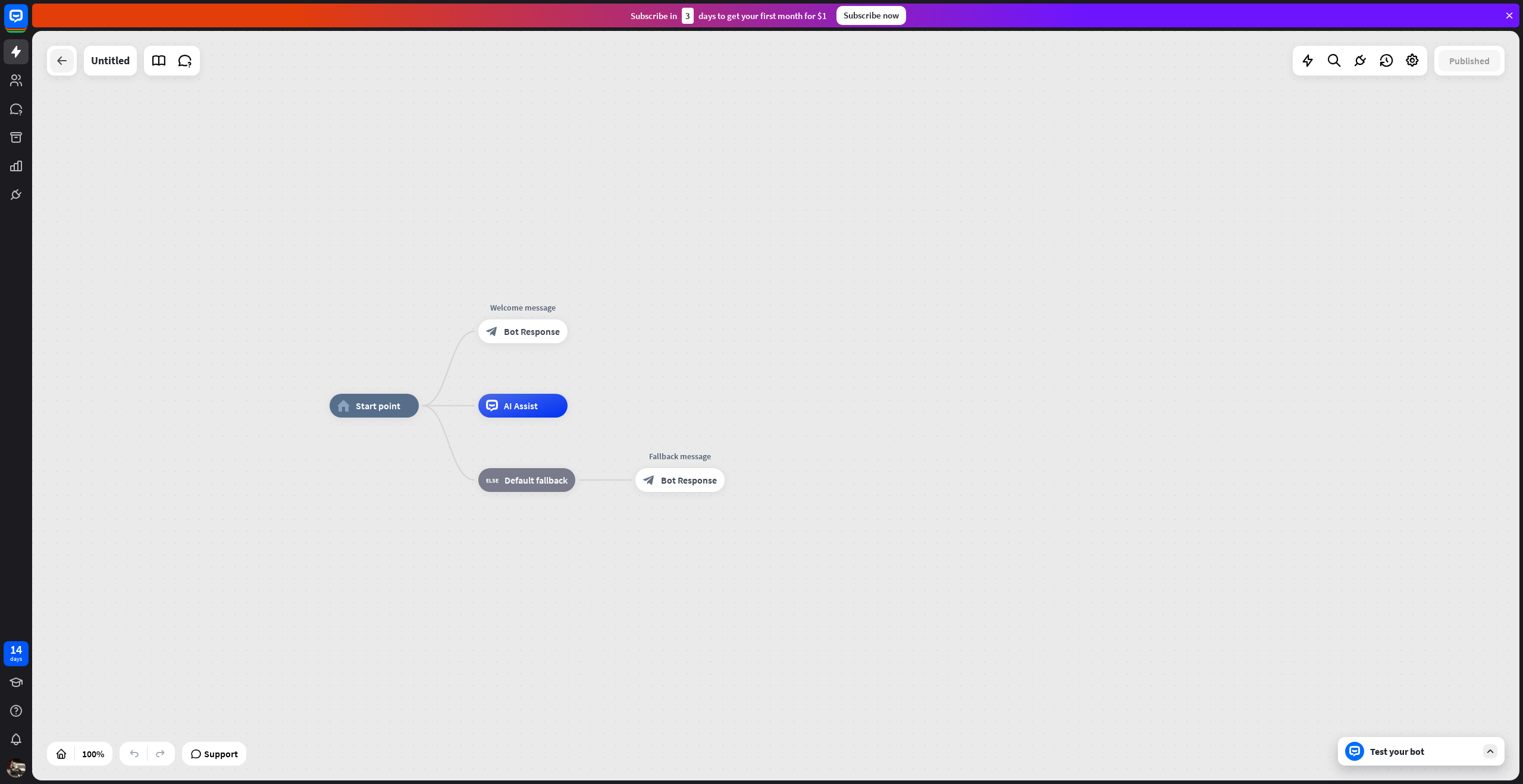
click at [63, 68] on div at bounding box center [62, 60] width 24 height 24
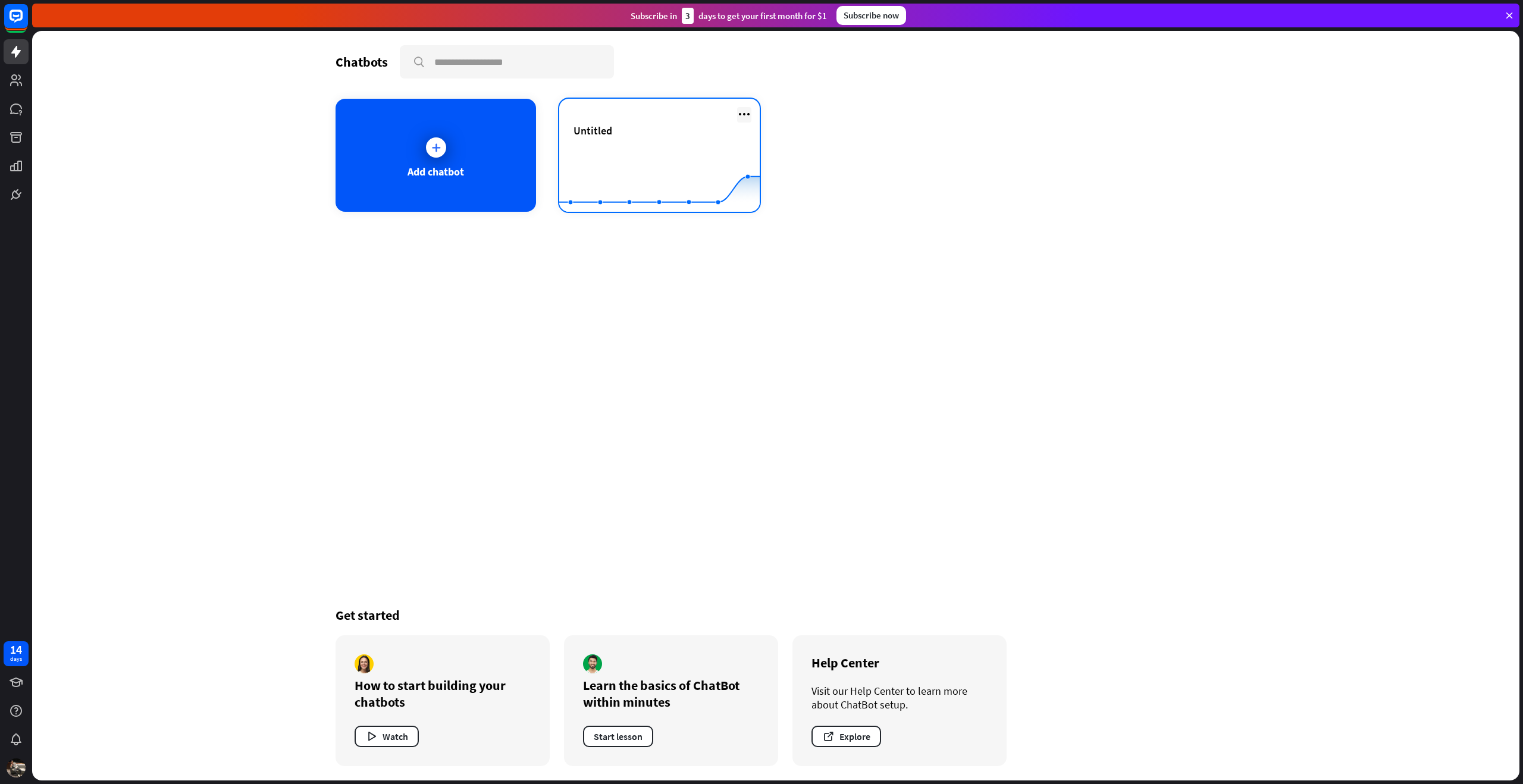
click at [745, 110] on icon at bounding box center [745, 114] width 15 height 15
click at [732, 200] on div "Delete chatbot" at bounding box center [750, 205] width 80 height 21
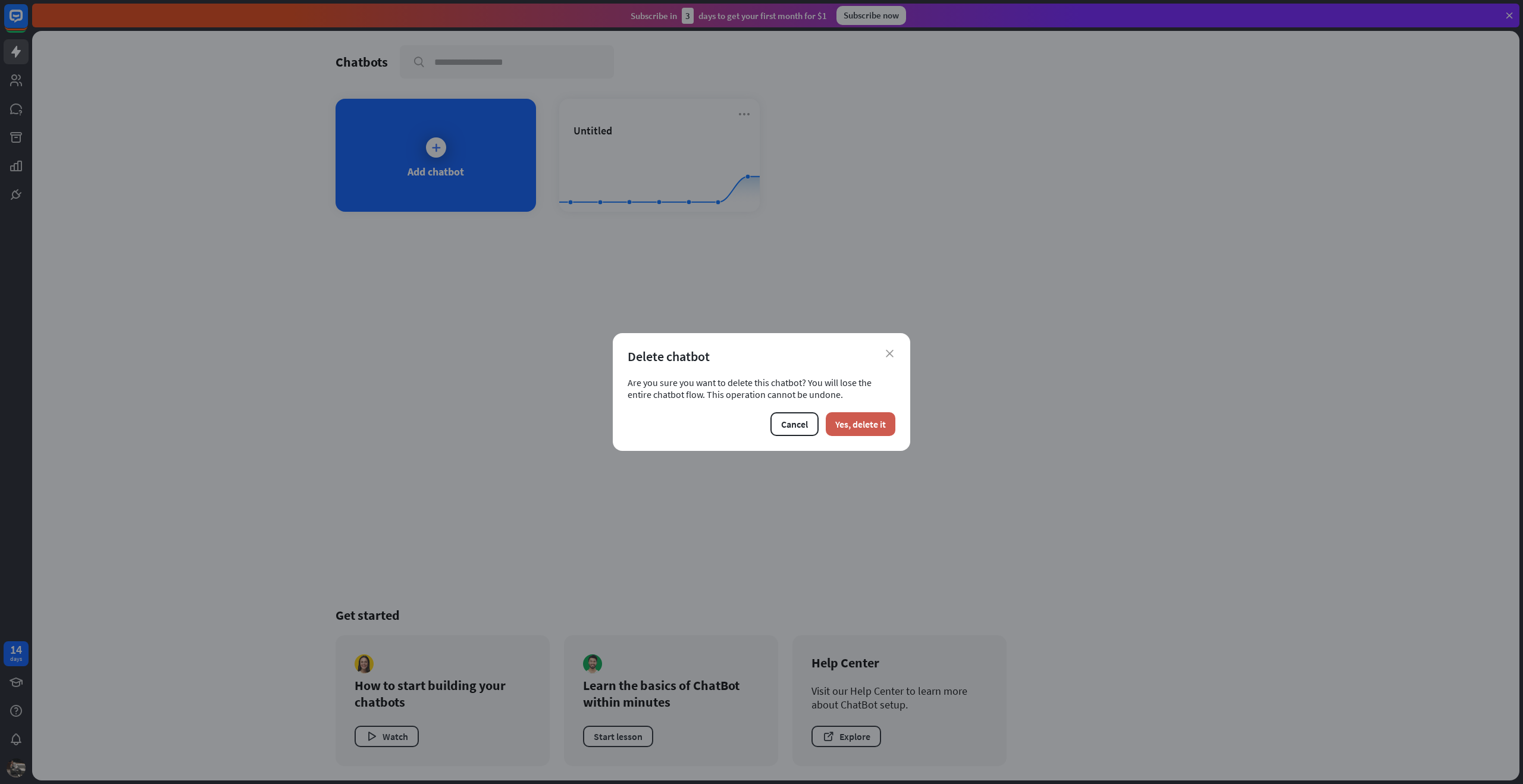
click at [852, 420] on button "Yes, delete it" at bounding box center [861, 424] width 70 height 24
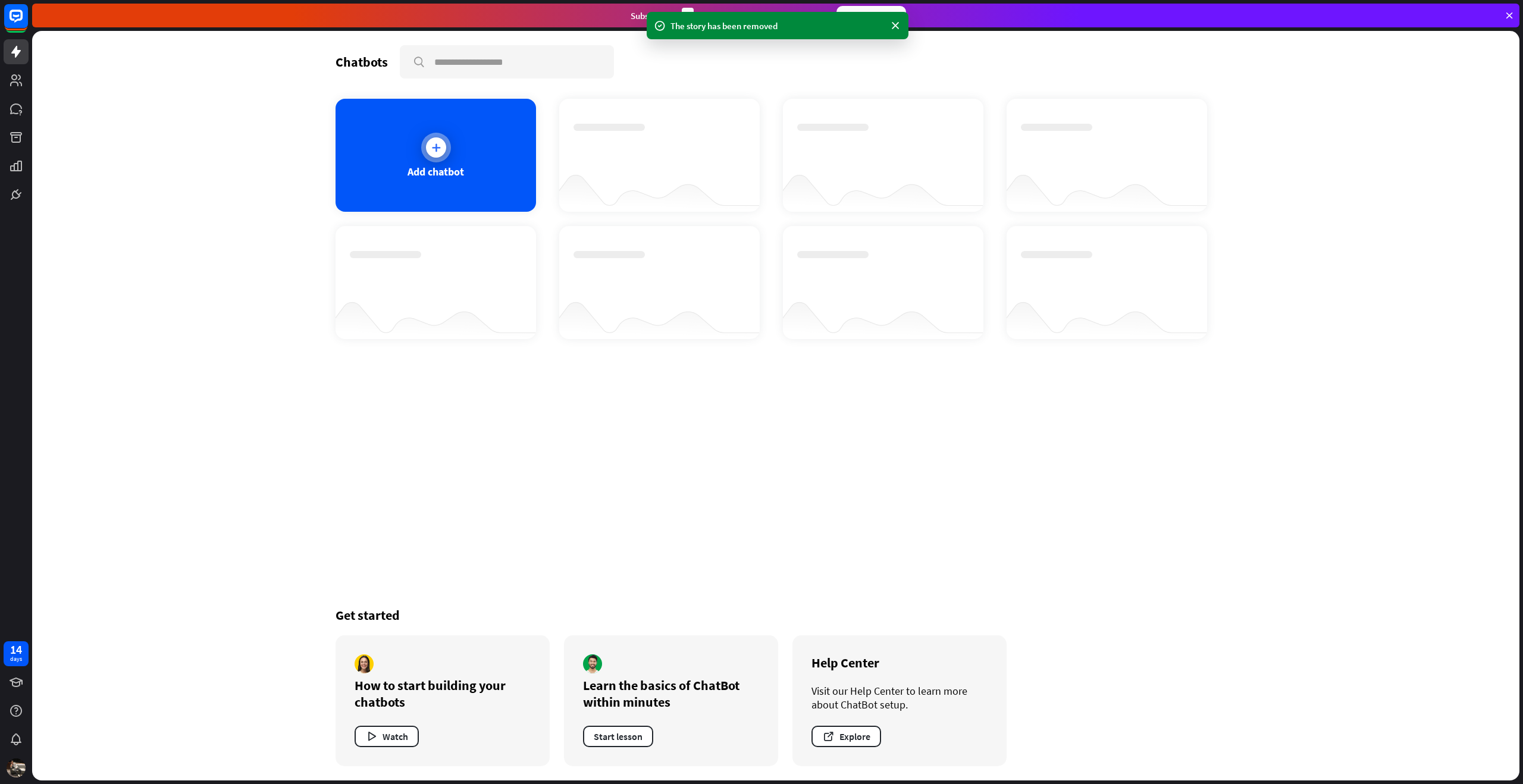
click at [449, 177] on div "Add chatbot" at bounding box center [436, 171] width 57 height 14
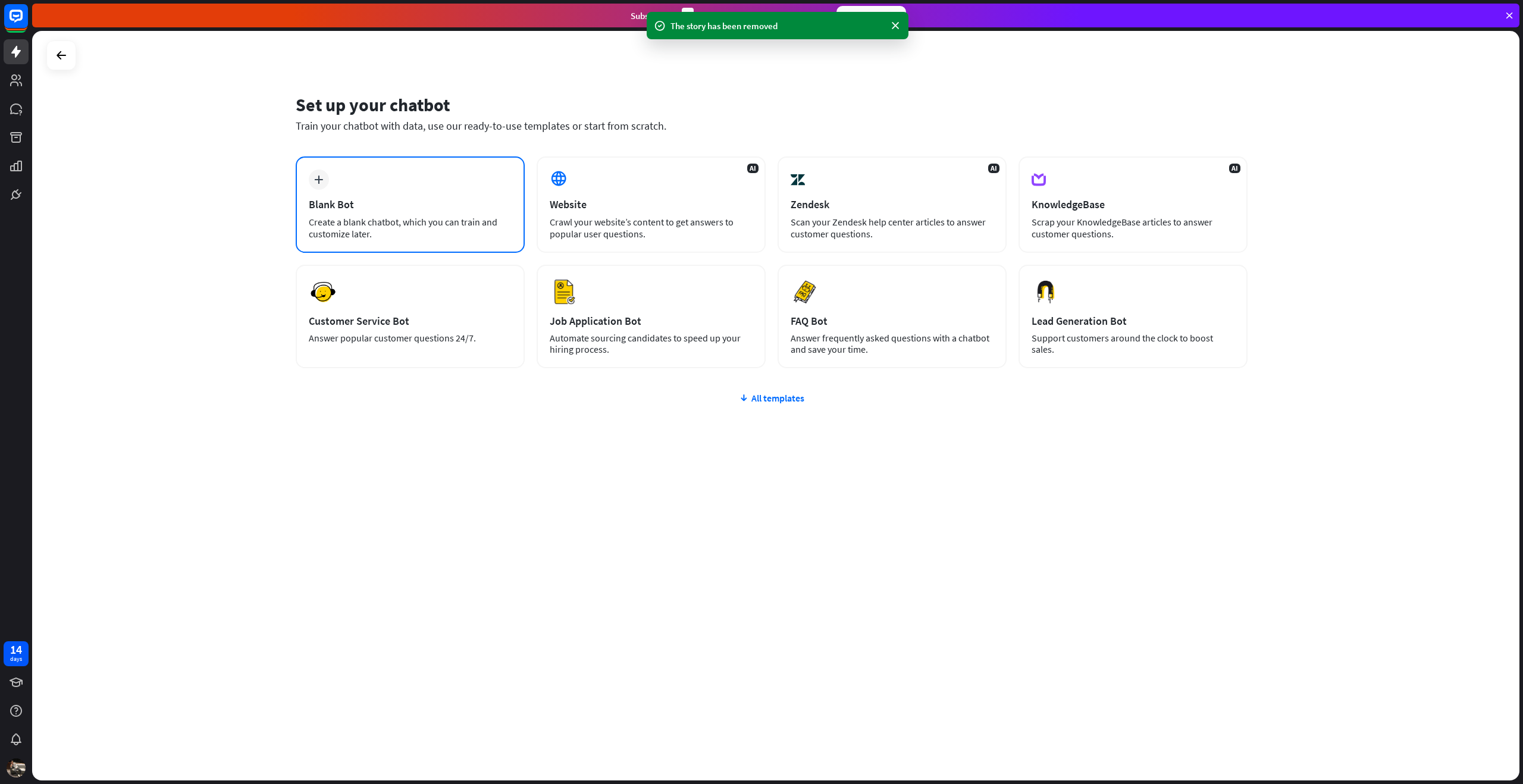
click at [411, 195] on div "plus Blank Bot Create a blank chatbot, which you can train and customize later." at bounding box center [410, 205] width 229 height 96
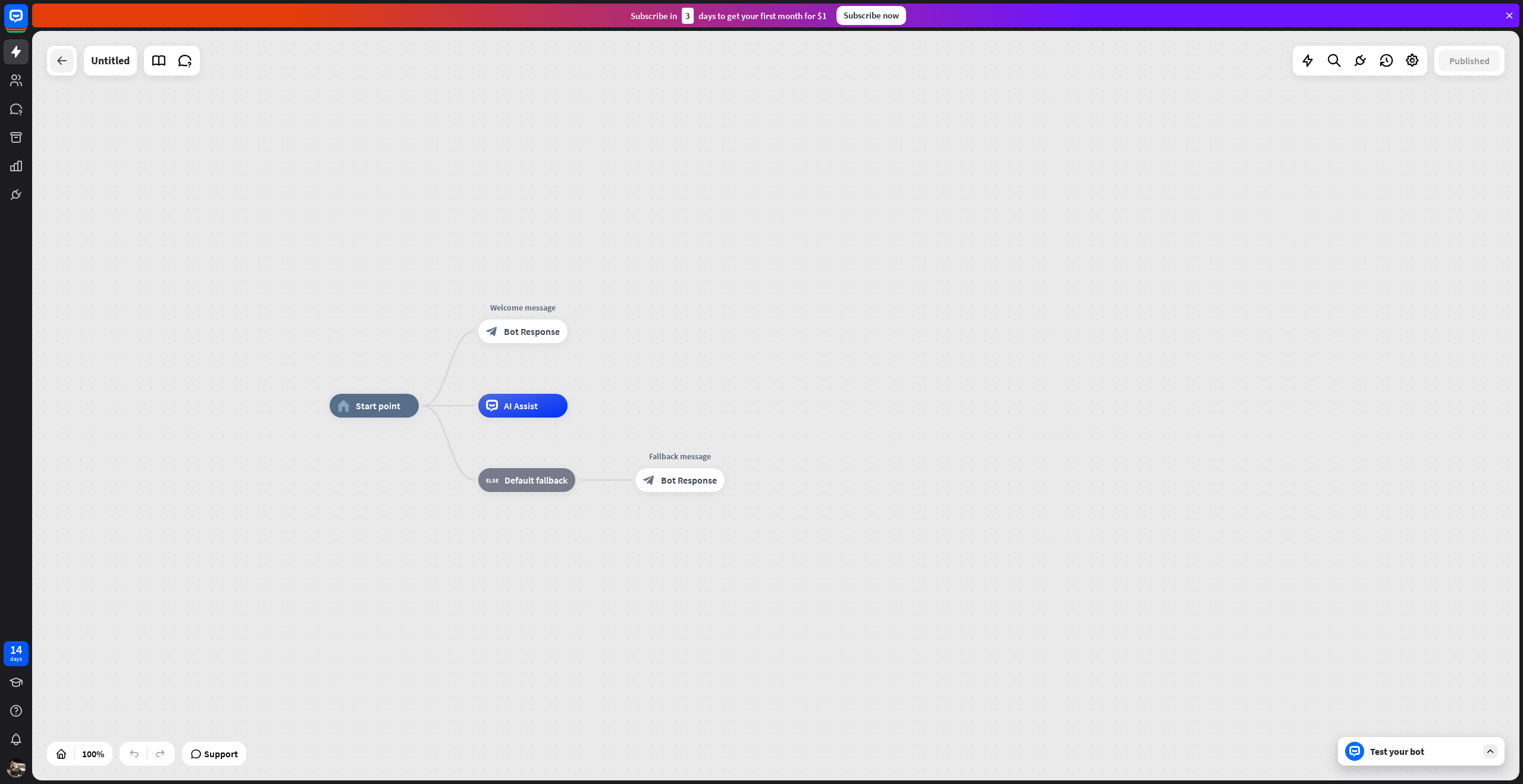
click at [72, 61] on div at bounding box center [62, 60] width 24 height 24
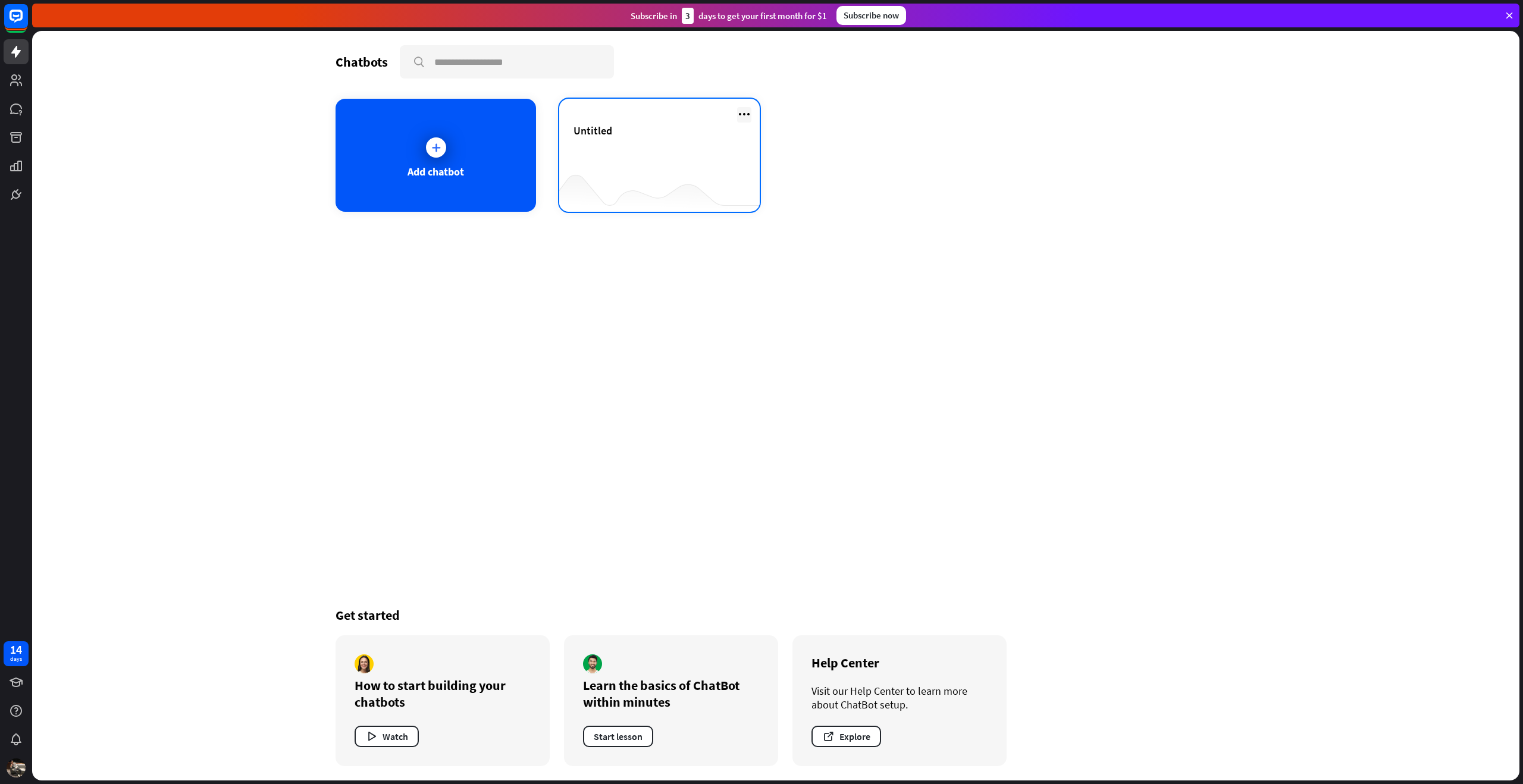
click at [744, 113] on icon at bounding box center [745, 114] width 15 height 15
click at [735, 197] on div "Delete chatbot" at bounding box center [750, 205] width 80 height 21
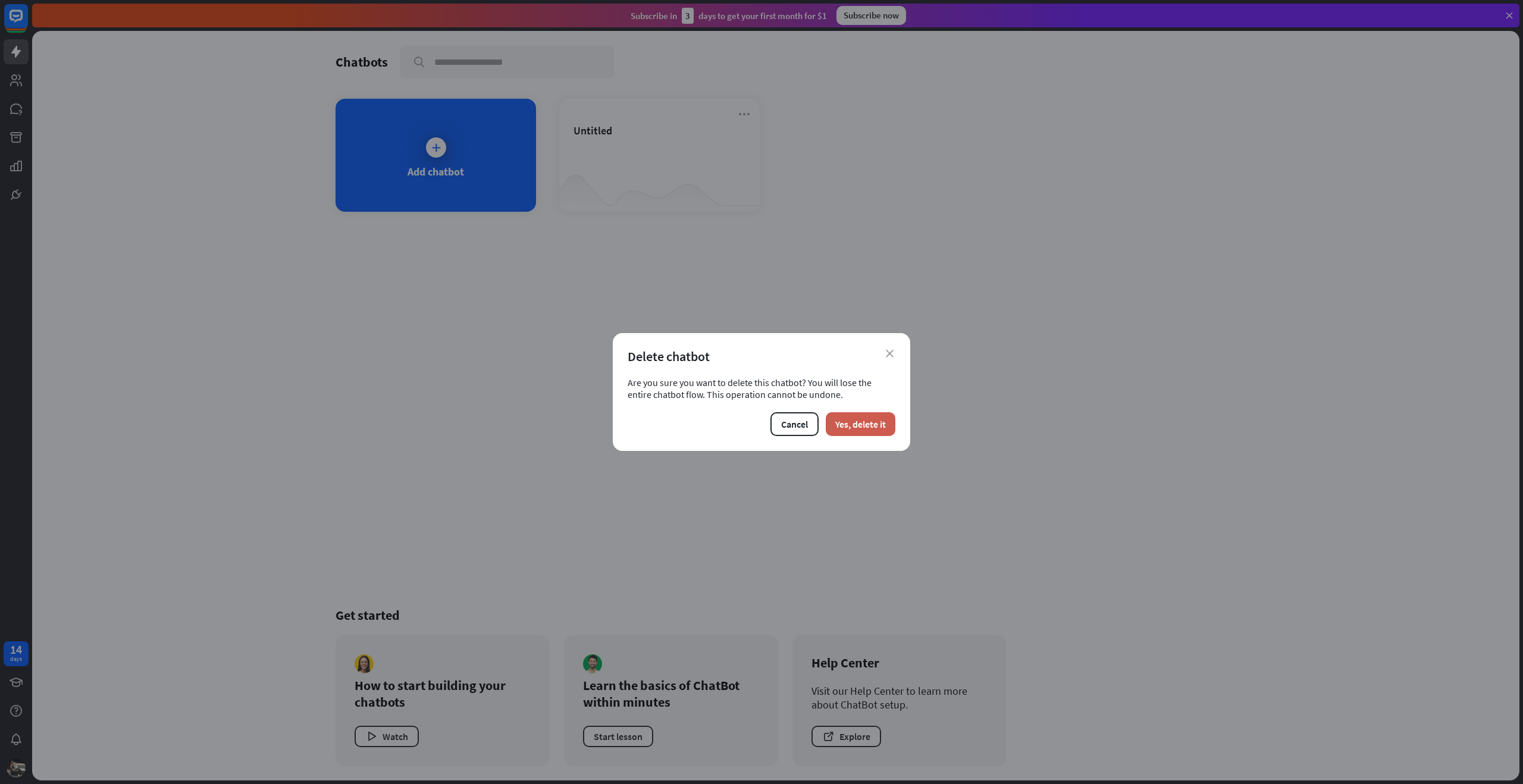
click at [839, 421] on button "Yes, delete it" at bounding box center [861, 424] width 70 height 24
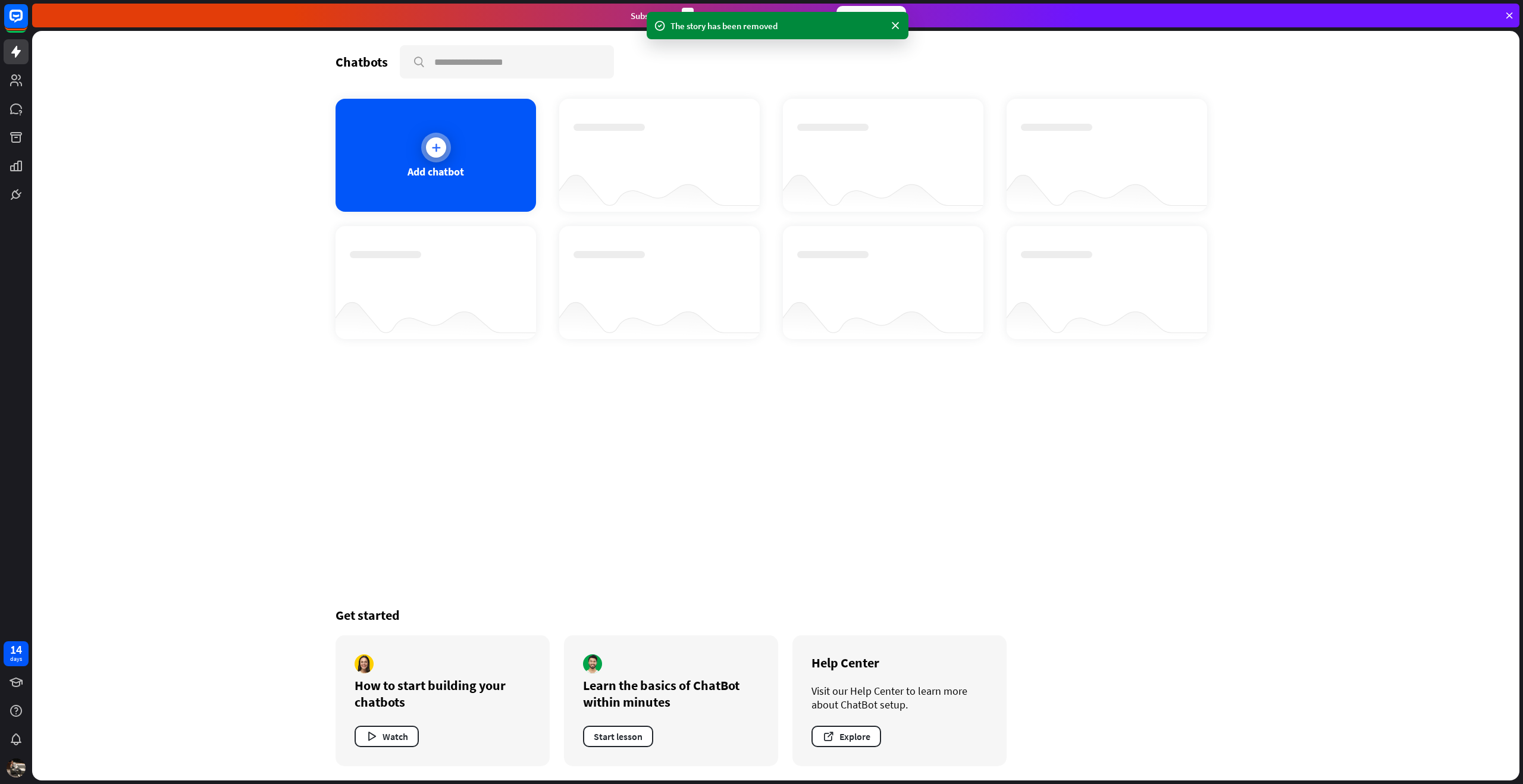
click at [463, 135] on div "Add chatbot" at bounding box center [435, 155] width 200 height 113
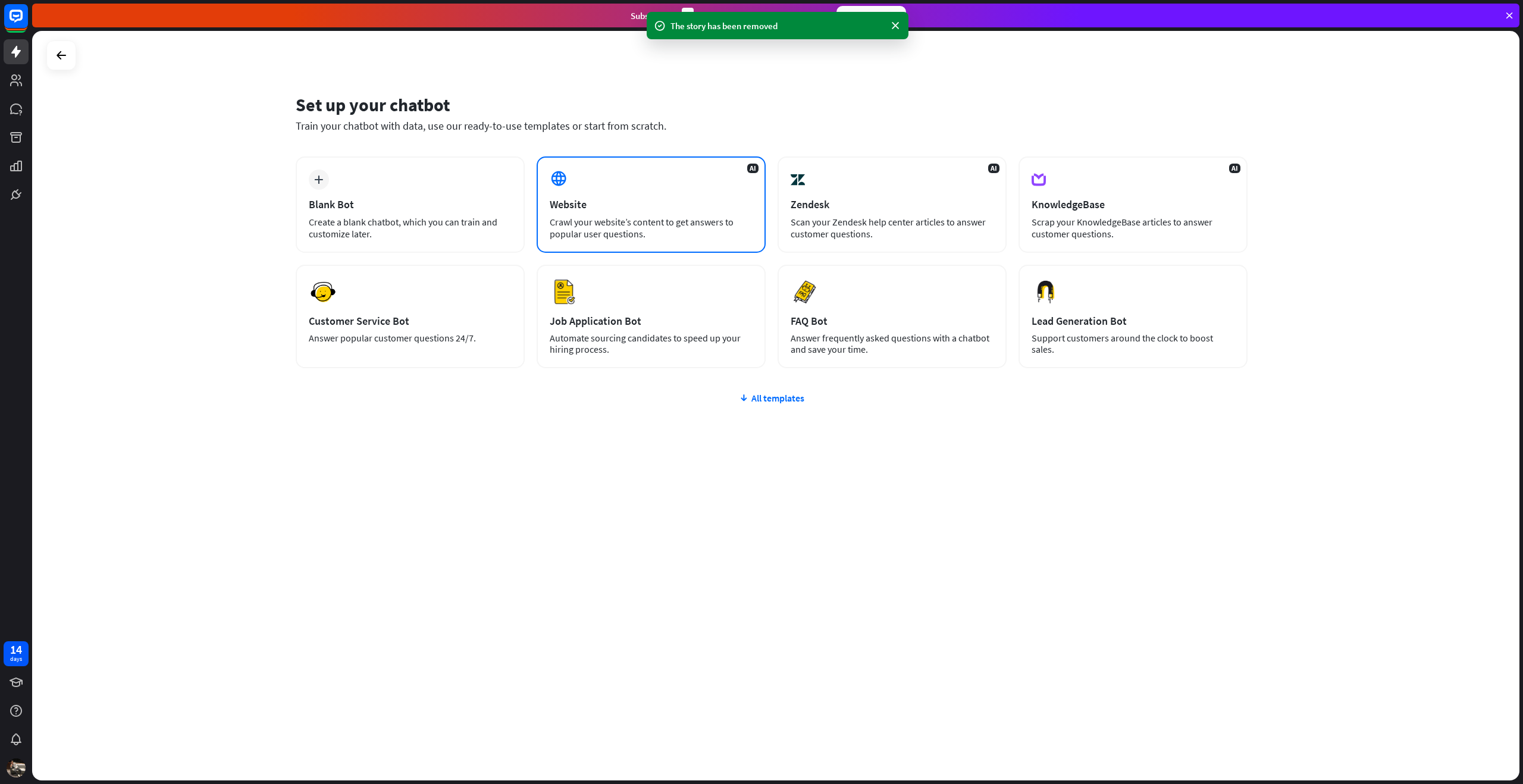
click at [614, 204] on div "Website" at bounding box center [651, 204] width 203 height 14
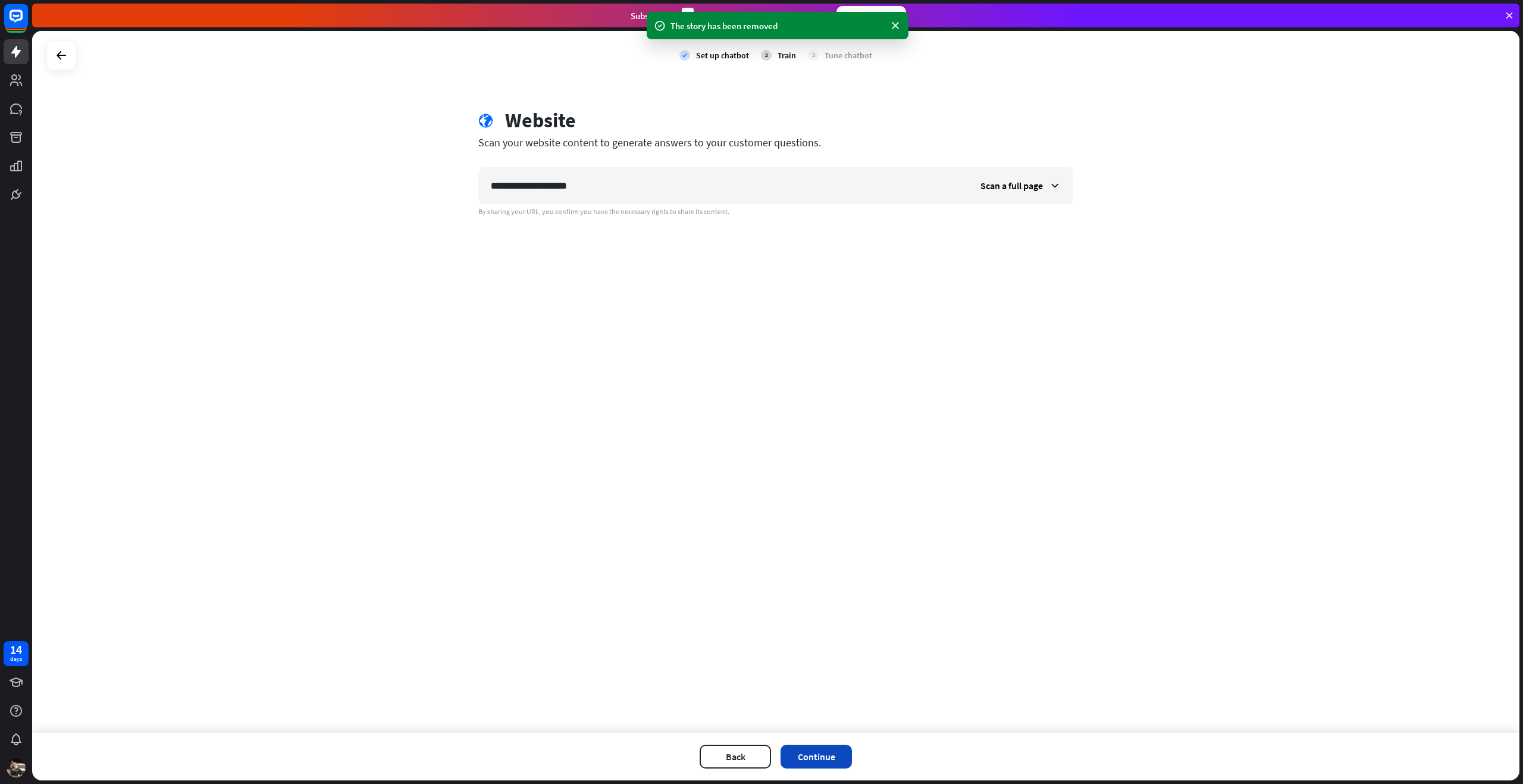
type input "**********"
click at [829, 754] on button "Continue" at bounding box center [816, 756] width 71 height 24
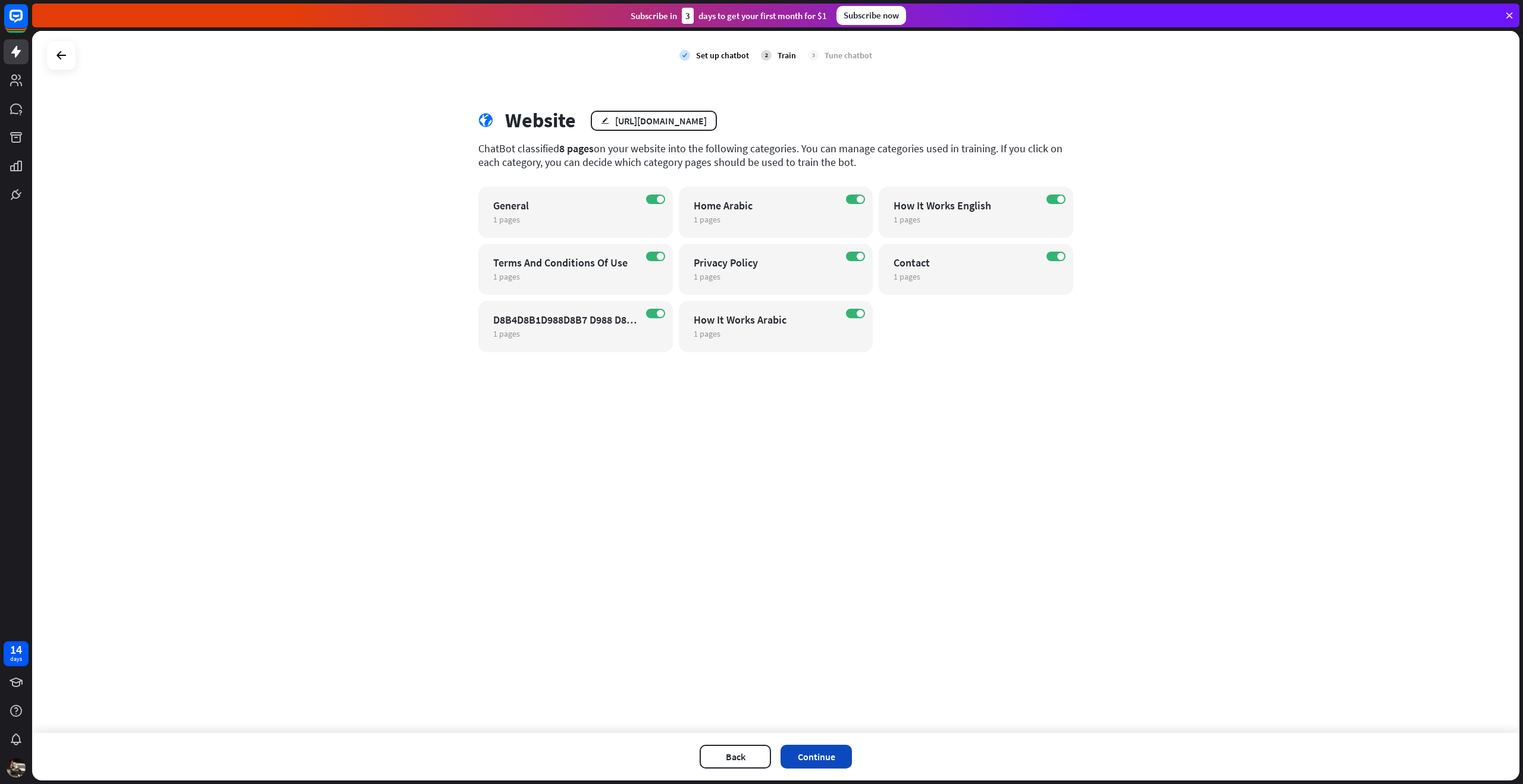
click at [812, 753] on button "Continue" at bounding box center [816, 756] width 71 height 24
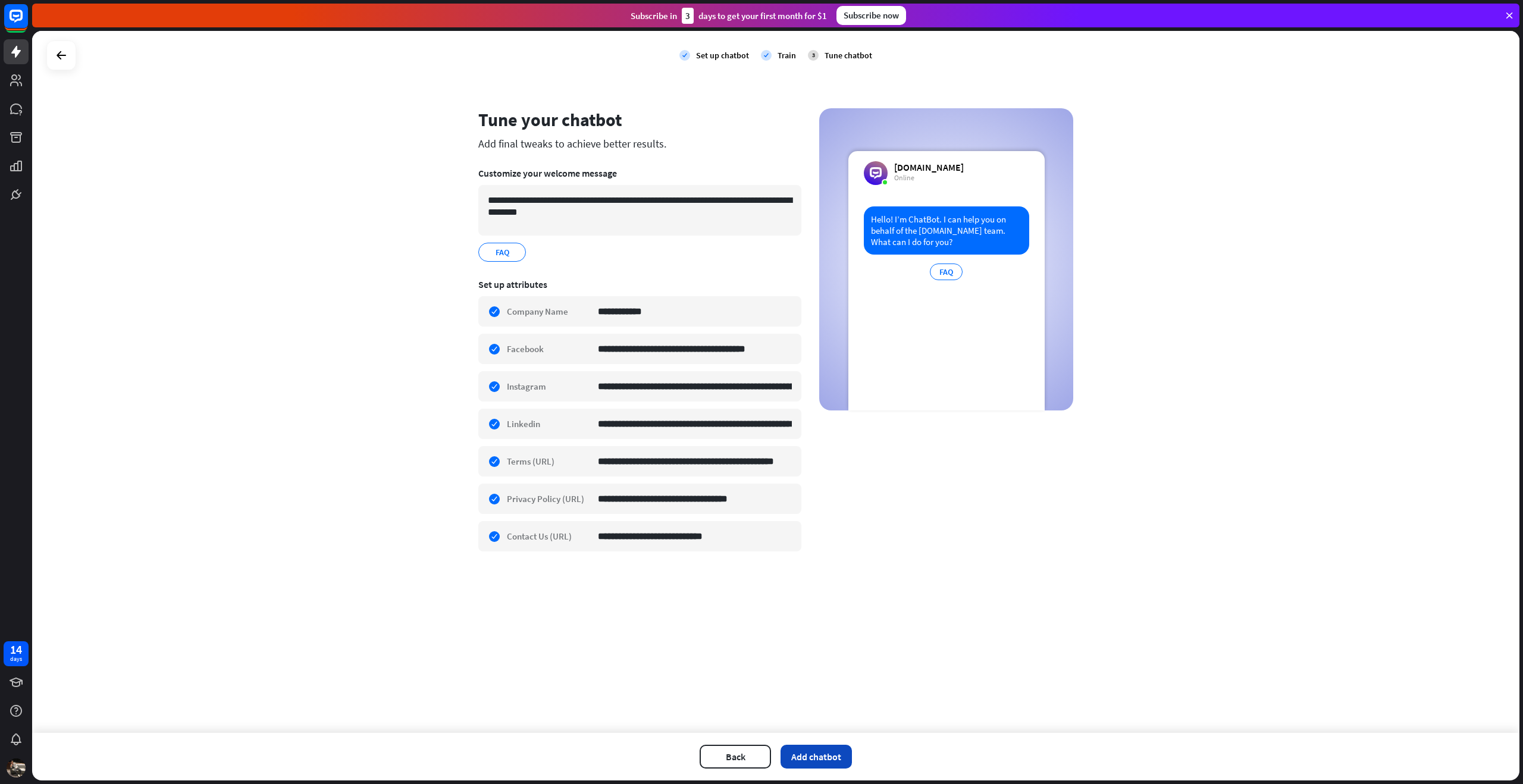
click at [826, 763] on button "Add chatbot" at bounding box center [816, 756] width 71 height 24
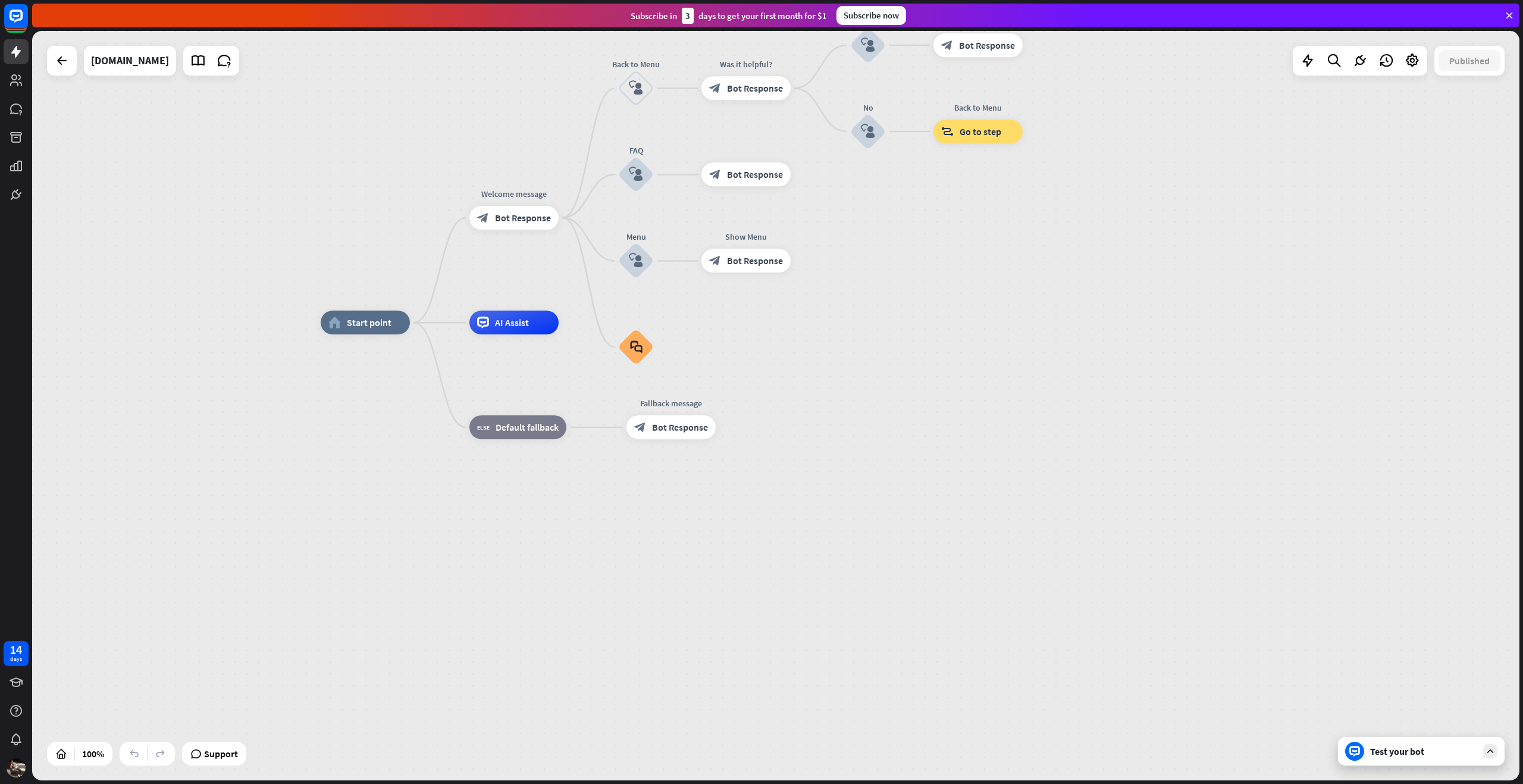
click at [1402, 753] on div "Test your bot" at bounding box center [1423, 751] width 107 height 12
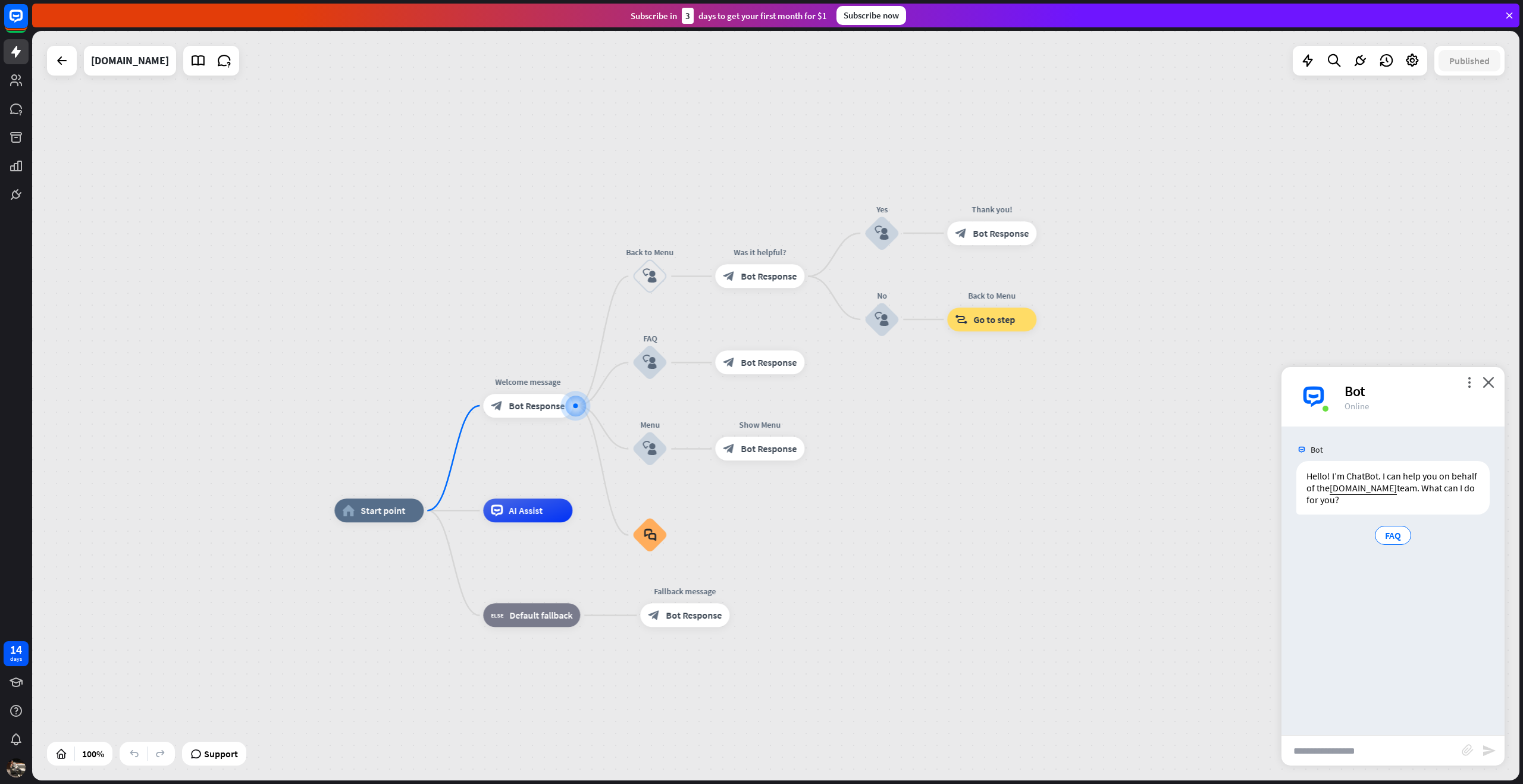
click at [1349, 753] on input "text" at bounding box center [1372, 751] width 181 height 30
type input "**********"
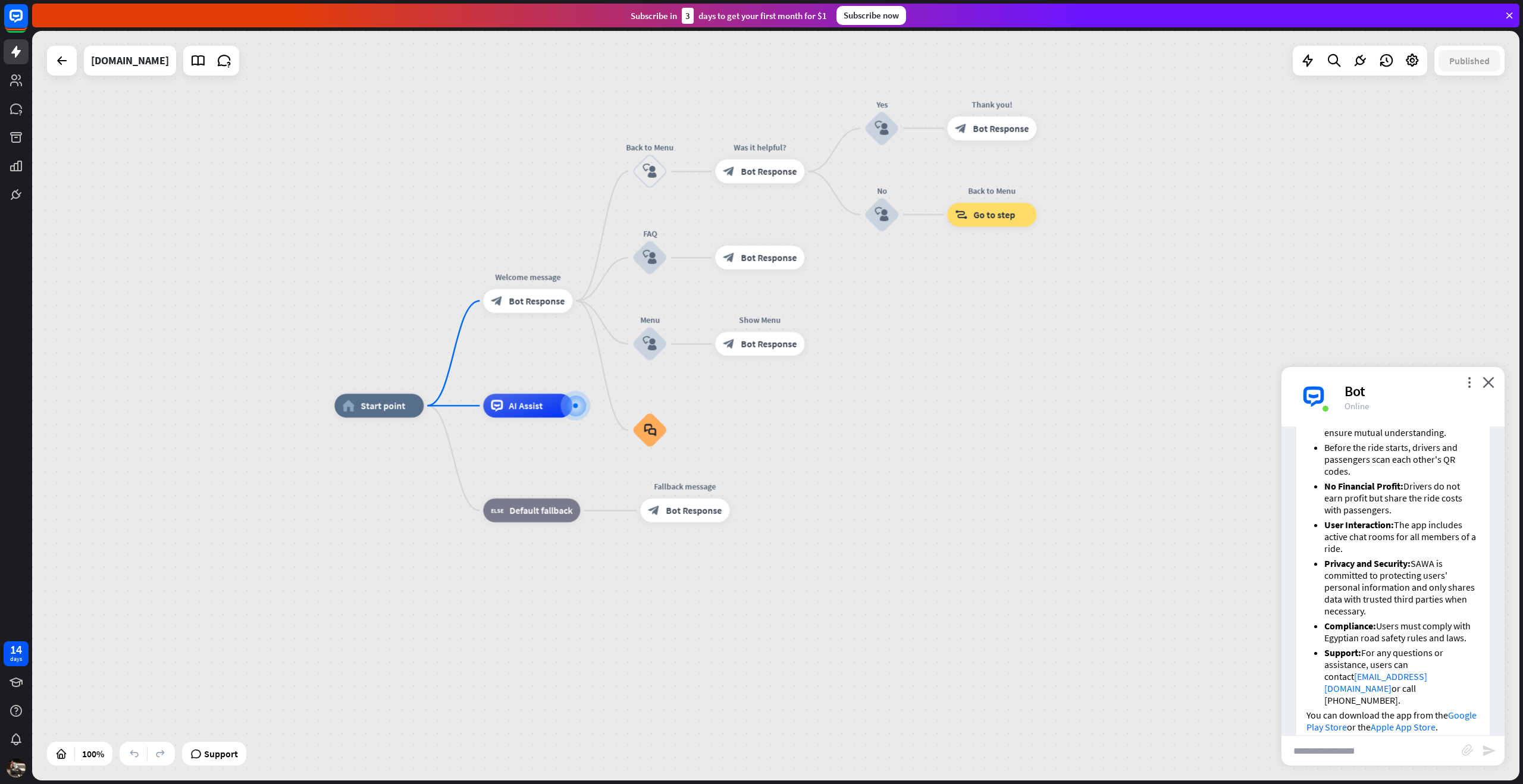
scroll to position [565, 0]
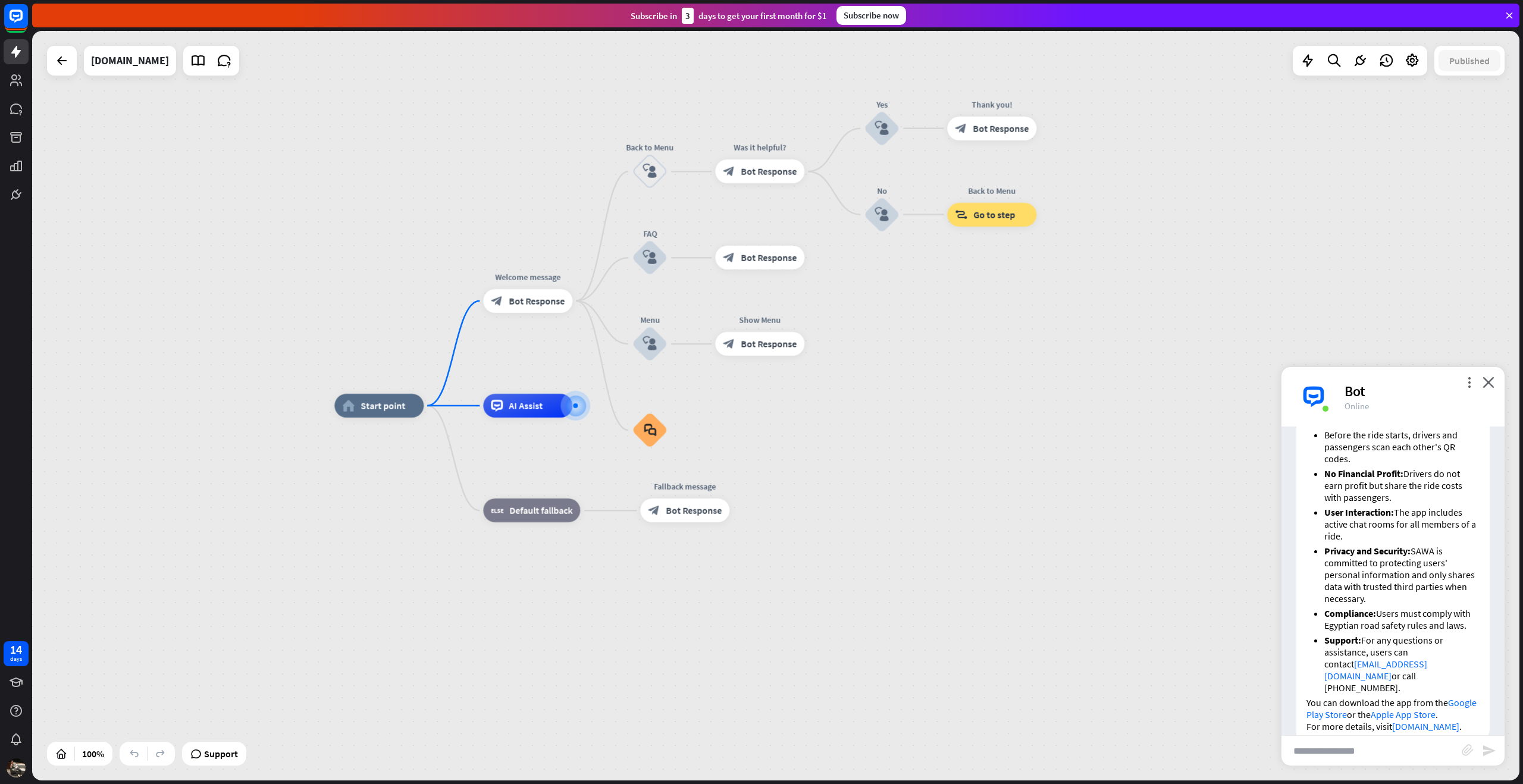
click at [1333, 751] on input "text" at bounding box center [1372, 751] width 181 height 30
type input "**********"
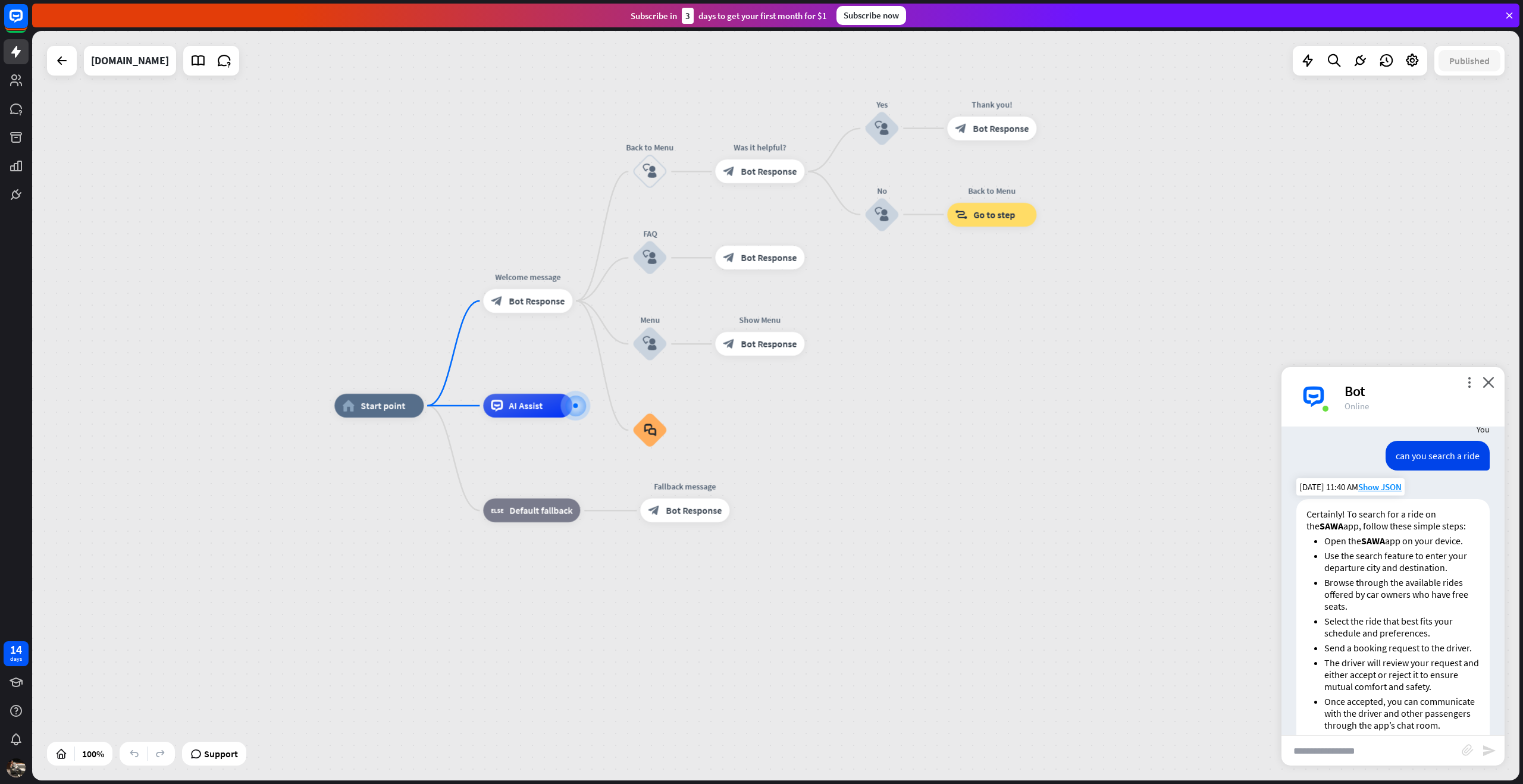
scroll to position [1006, 0]
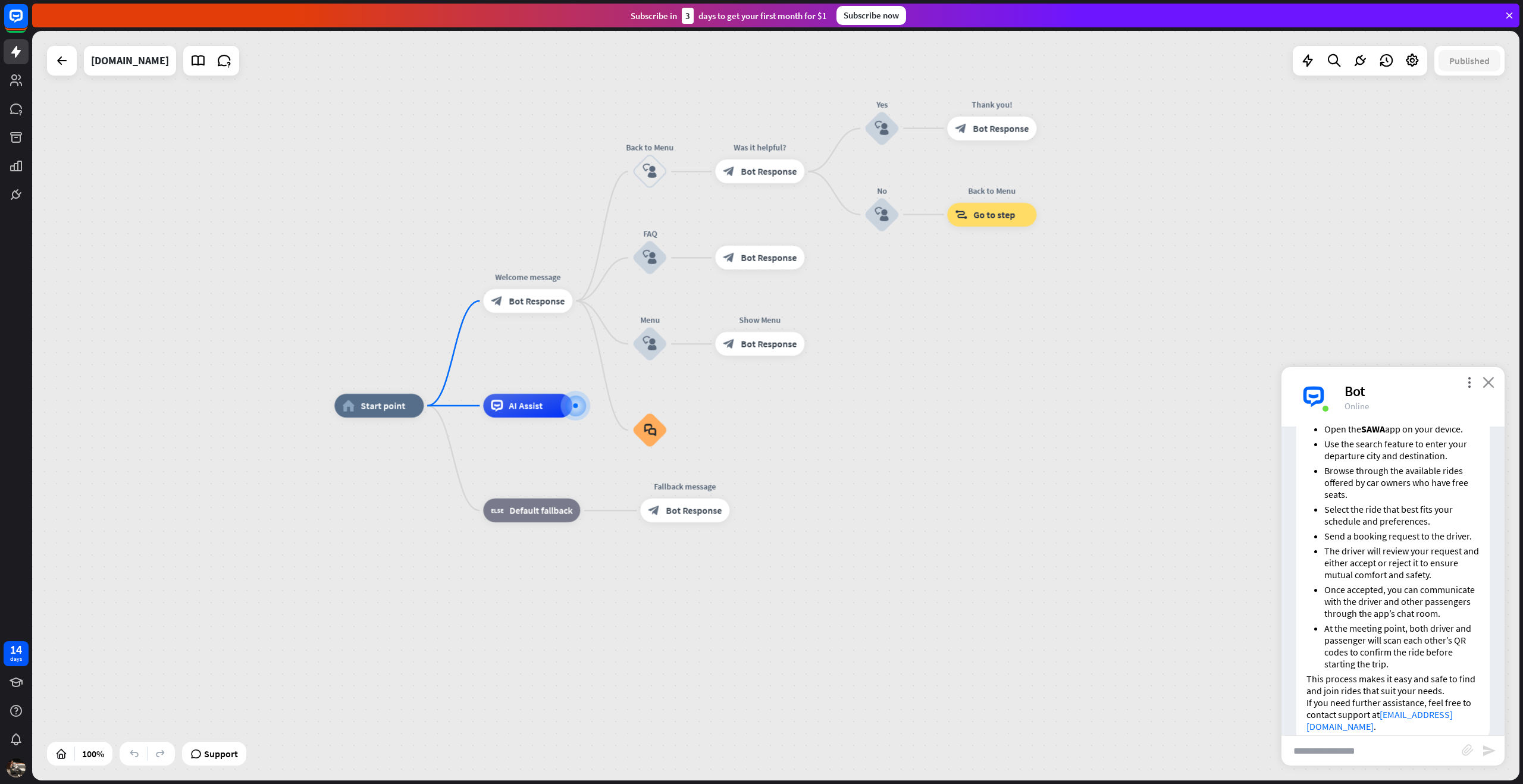
click at [1492, 382] on icon "close" at bounding box center [1489, 382] width 12 height 12
